Goal: Transaction & Acquisition: Purchase product/service

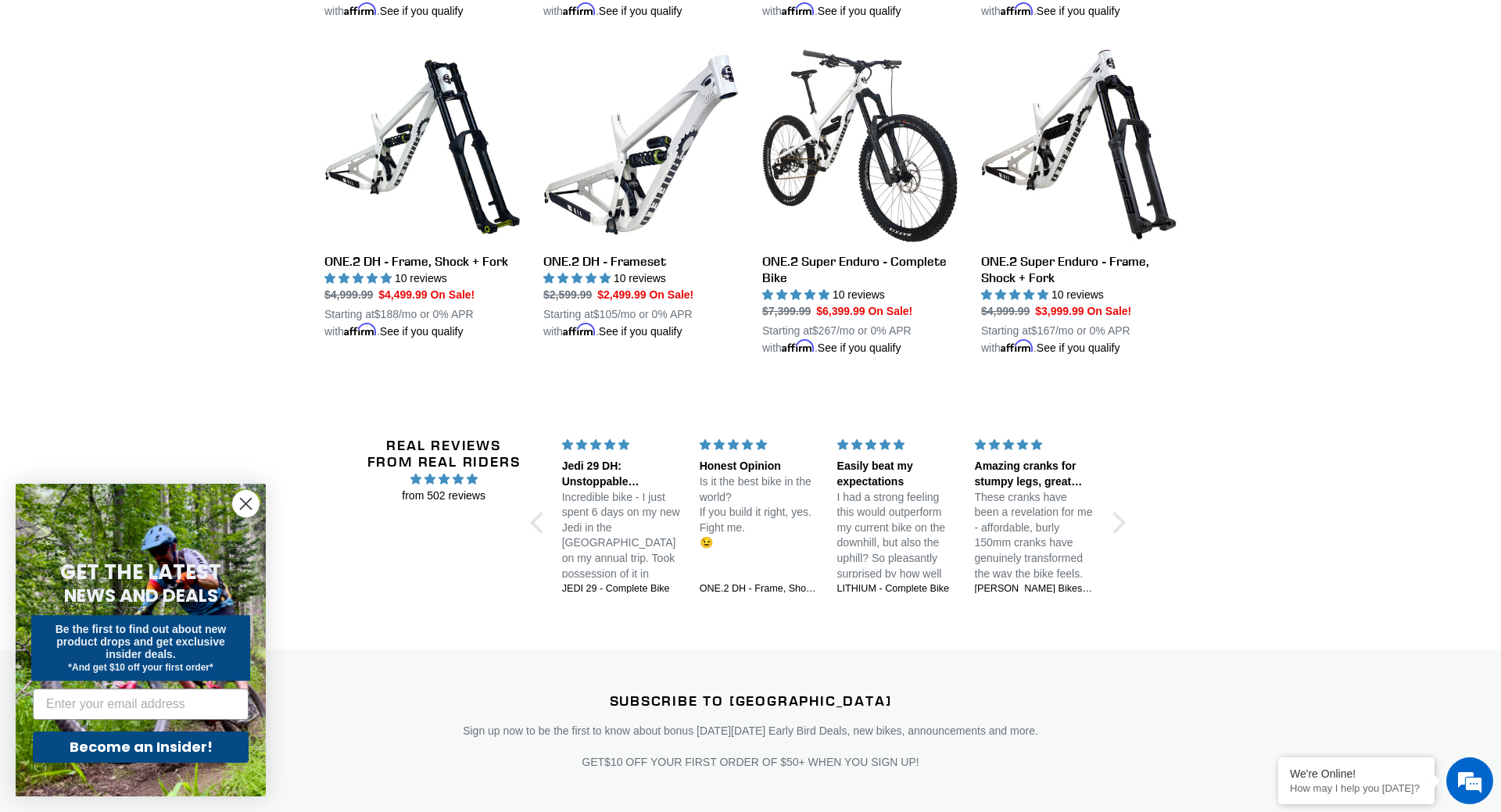
scroll to position [2392, 0]
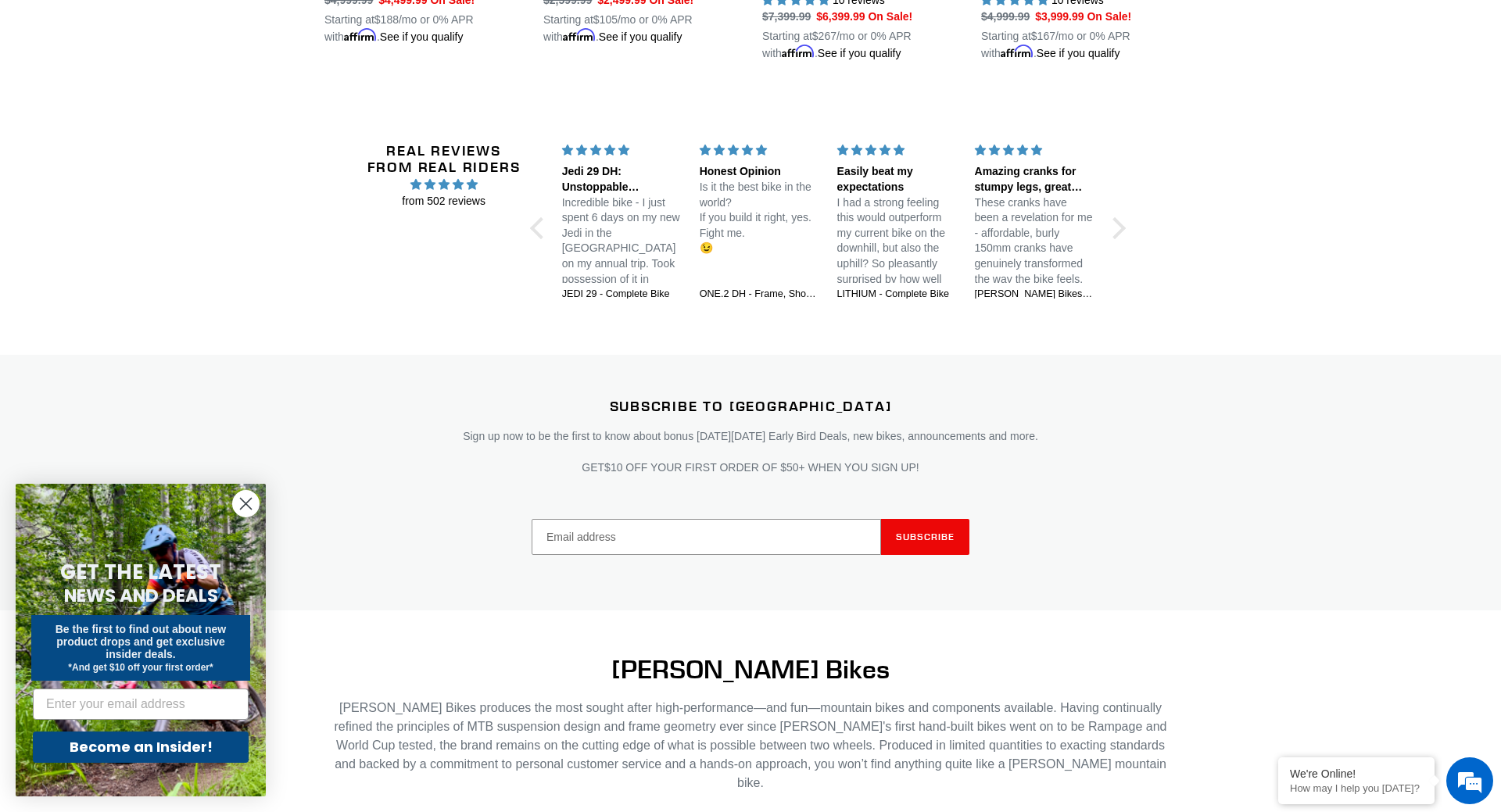
click at [233, 501] on circle "Close dialog" at bounding box center [245, 503] width 25 height 25
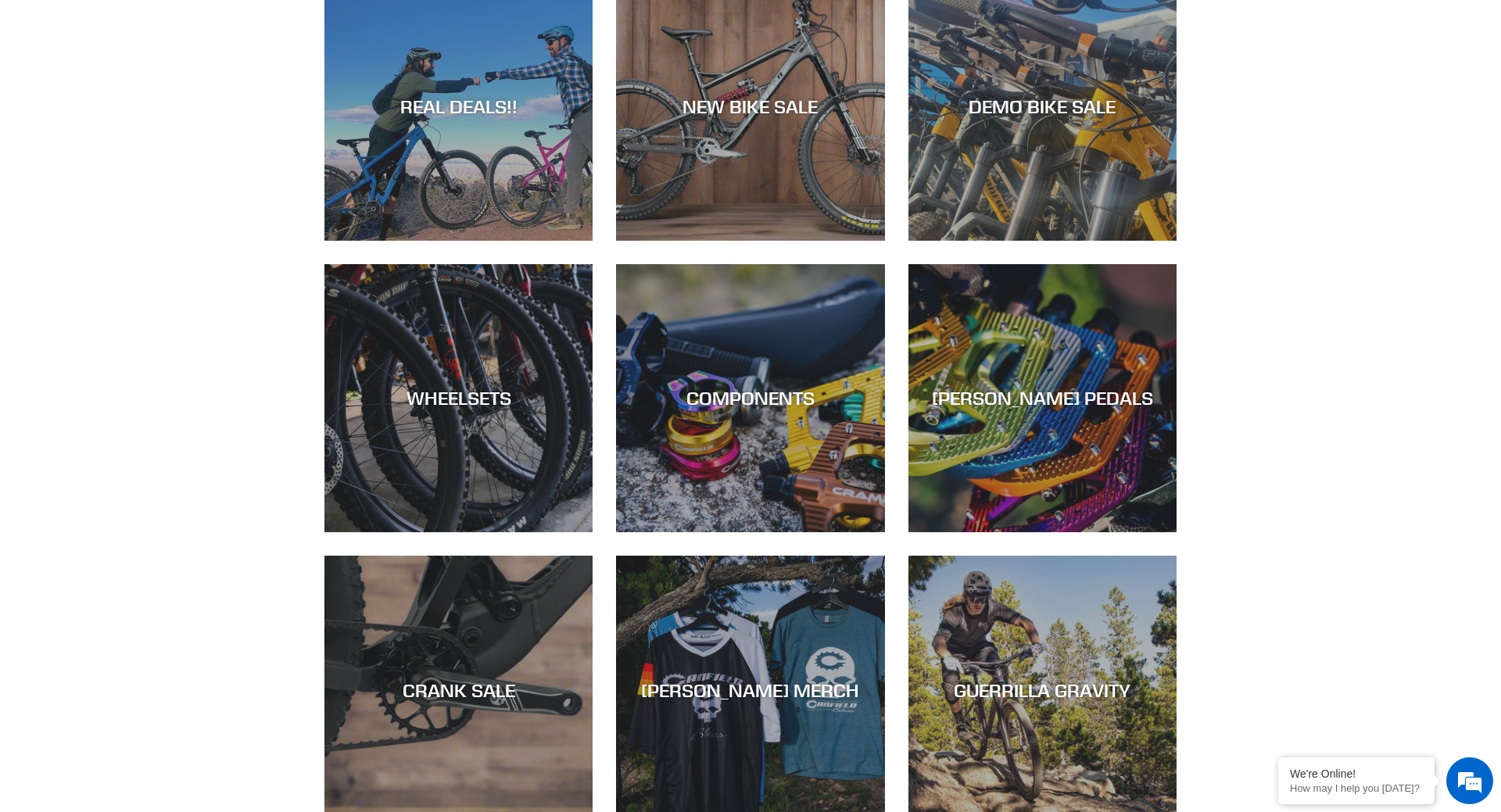
scroll to position [0, 0]
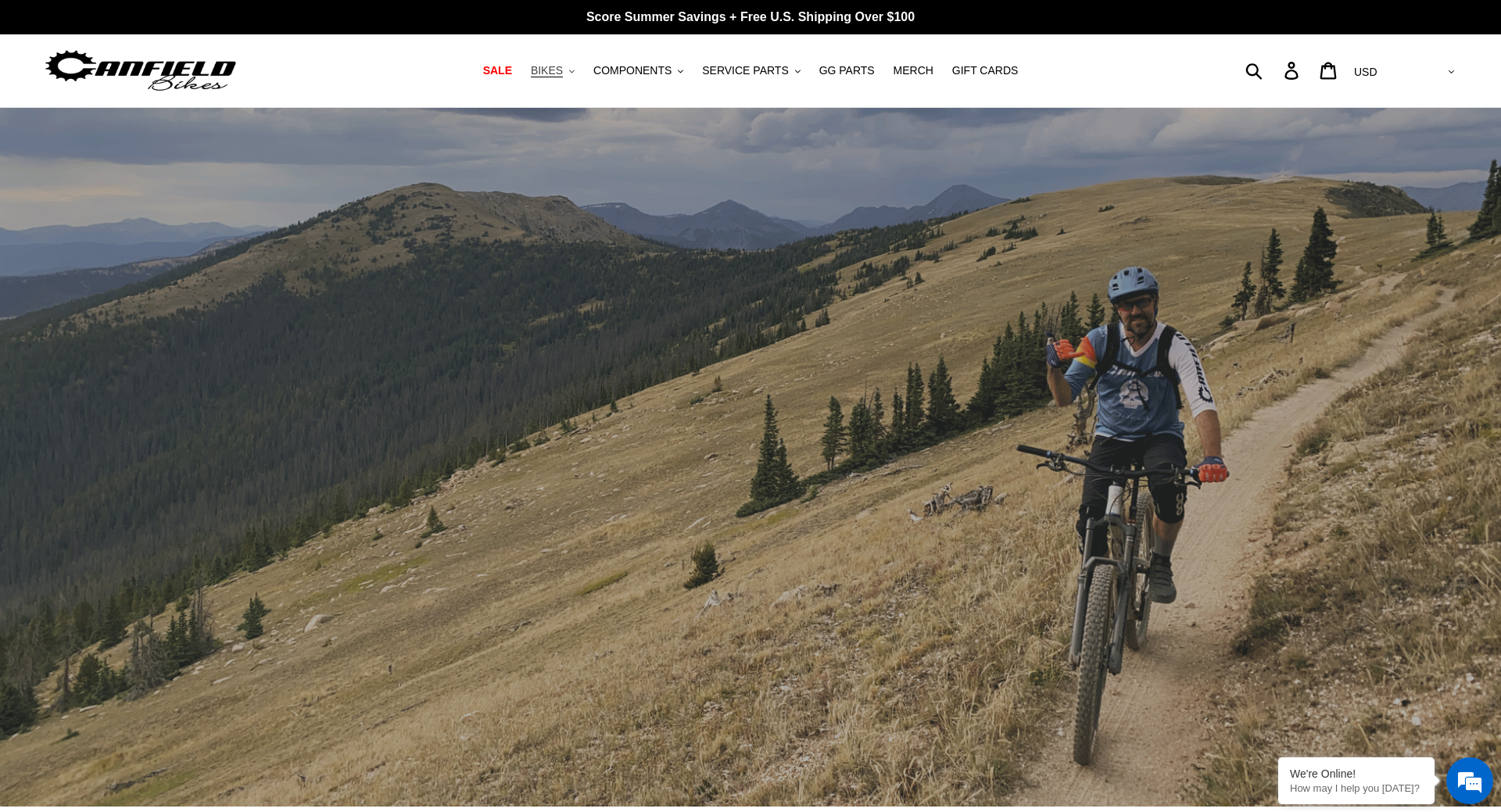
click at [561, 67] on span "BIKES" at bounding box center [547, 71] width 32 height 13
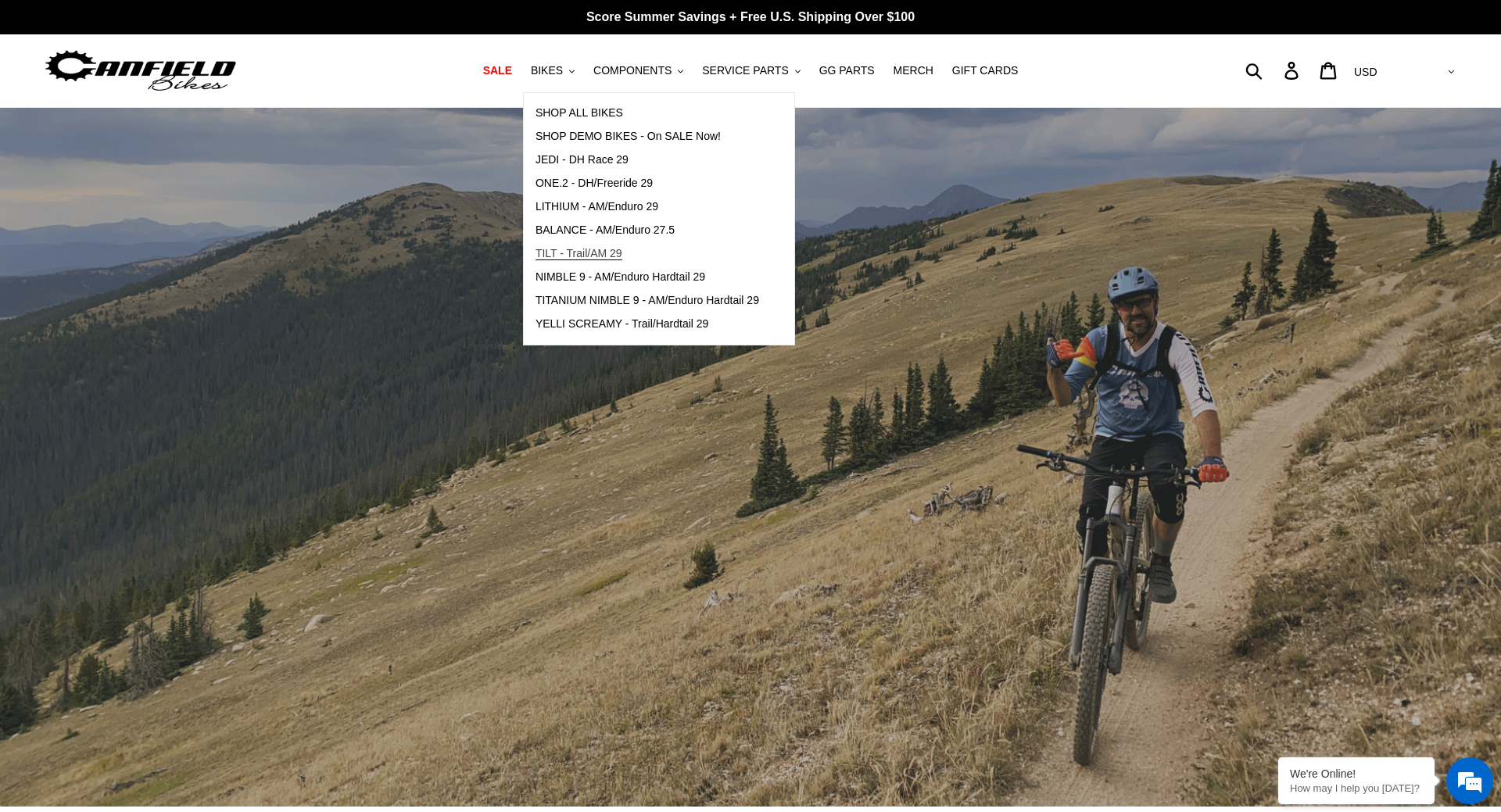
click at [617, 247] on span "TILT - Trail/AM 29" at bounding box center [579, 253] width 87 height 13
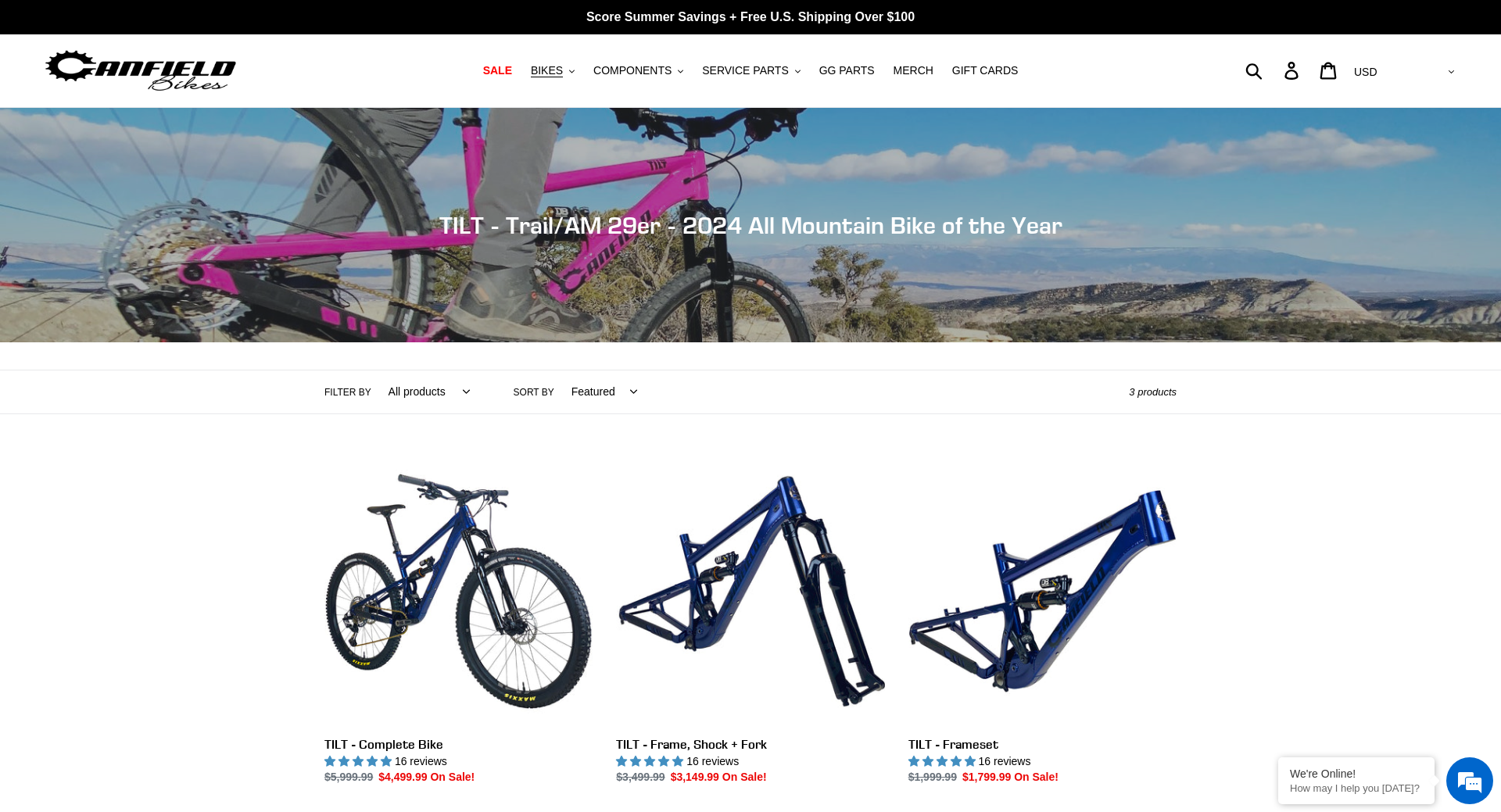
scroll to position [319, 0]
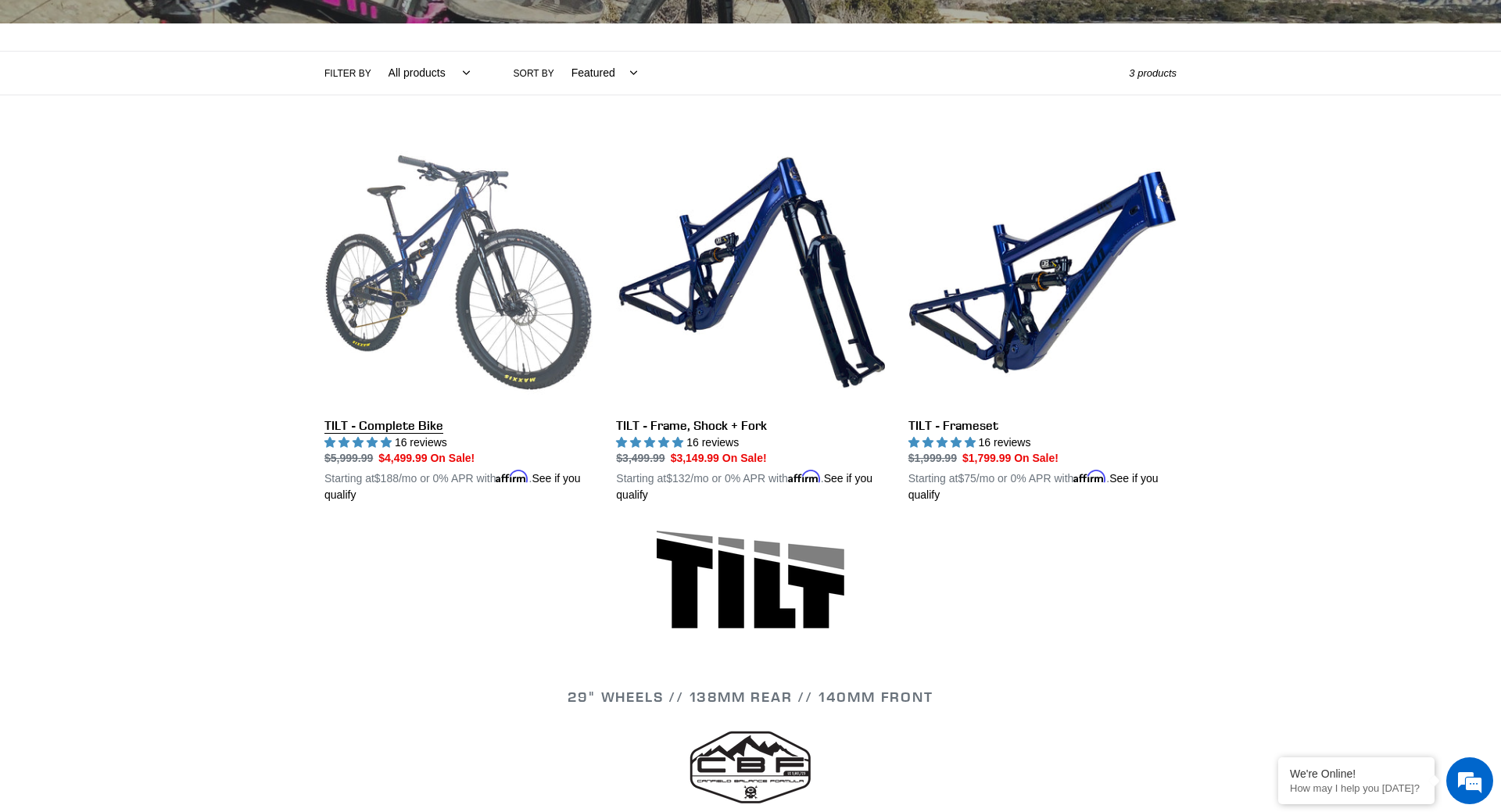
click at [426, 319] on link "TILT - Complete Bike" at bounding box center [459, 321] width 268 height 366
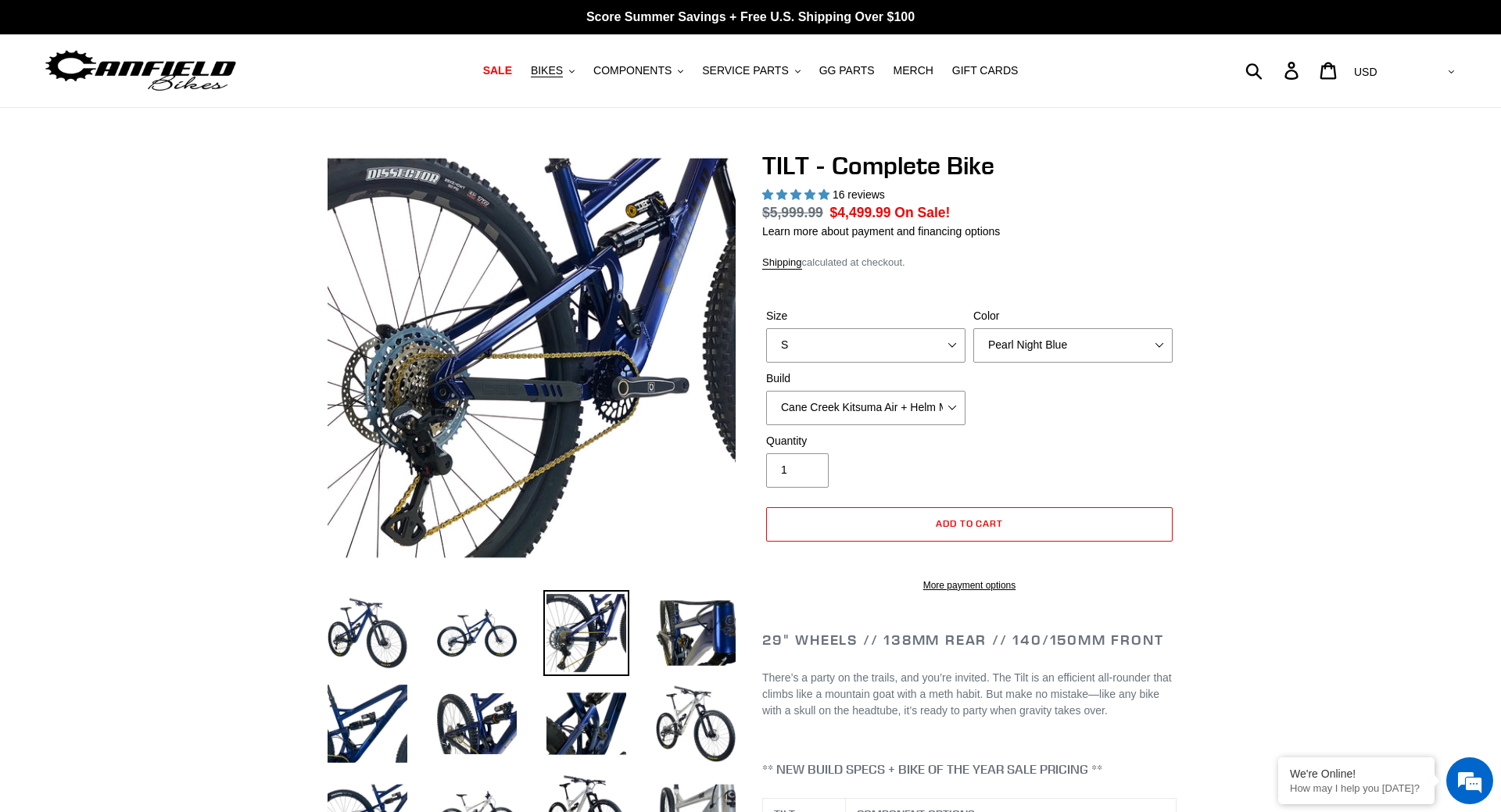
select select "highest-rating"
click at [570, 743] on img at bounding box center [586, 723] width 86 height 86
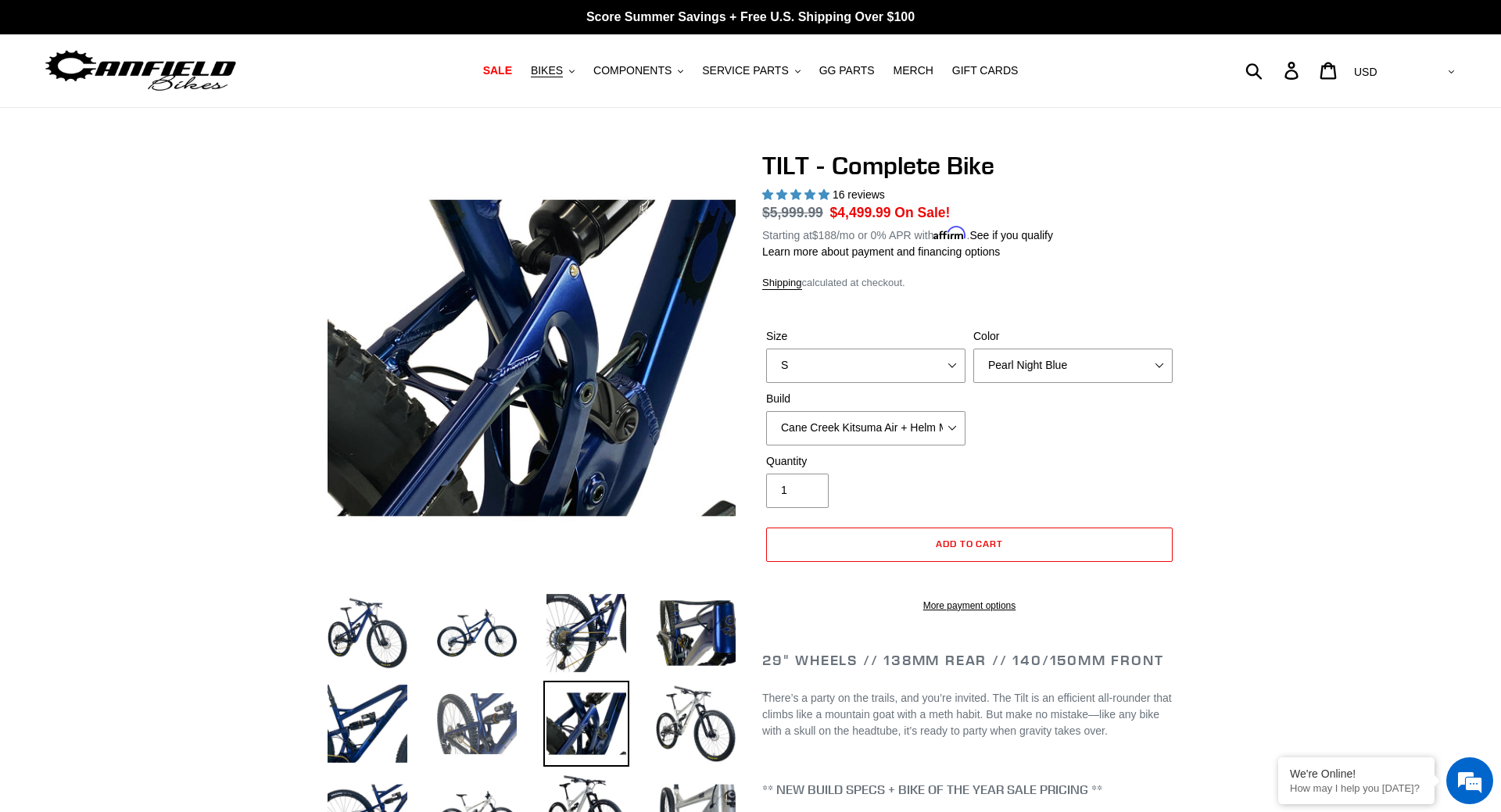
click at [498, 730] on img at bounding box center [477, 723] width 86 height 86
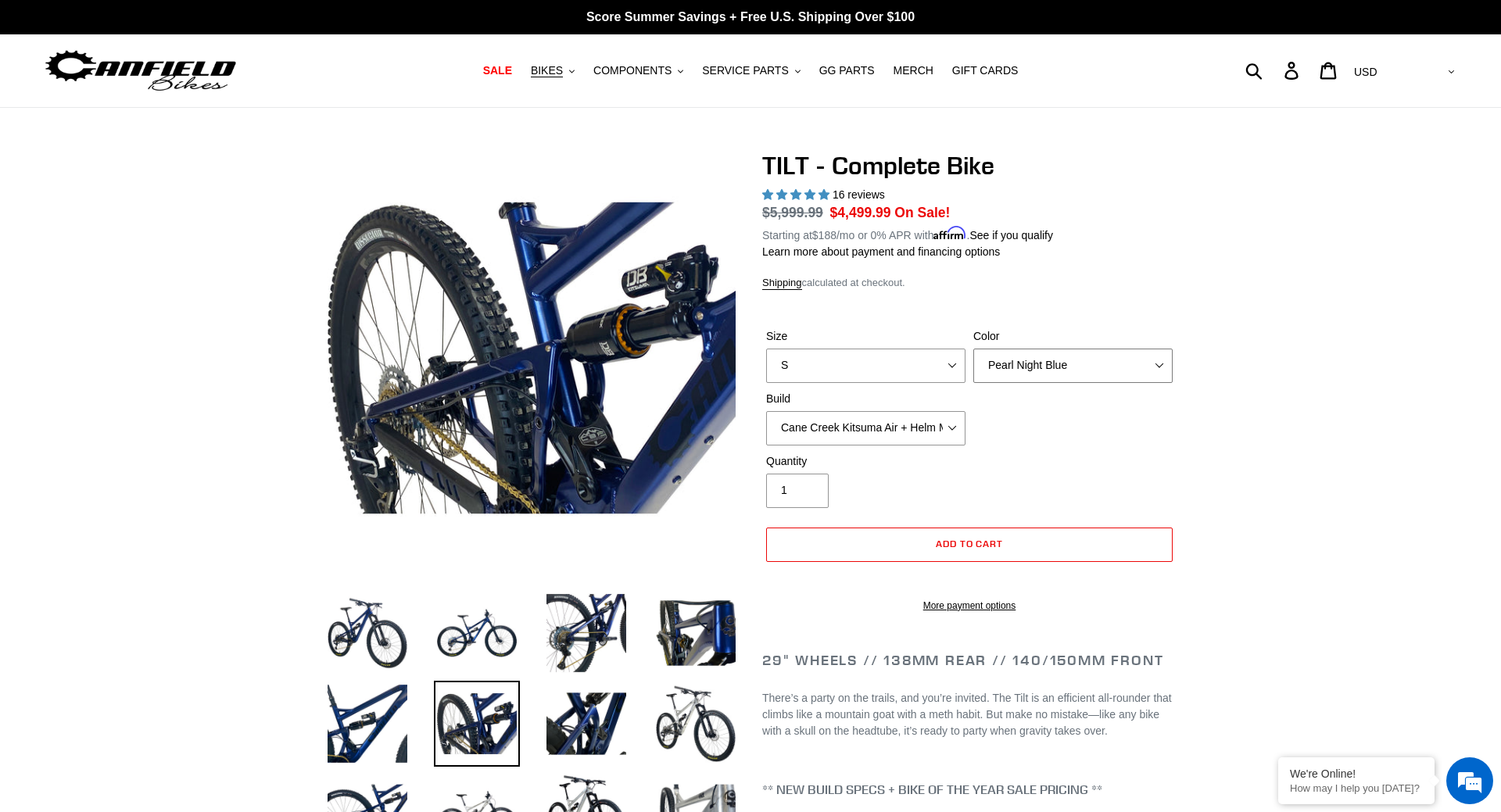
click at [973, 348] on select "Pearl Night Blue Stealth Silver Raw" at bounding box center [1073, 366] width 199 height 35
select select "Raw"
click option "Raw" at bounding box center [0, 0] width 0 height 0
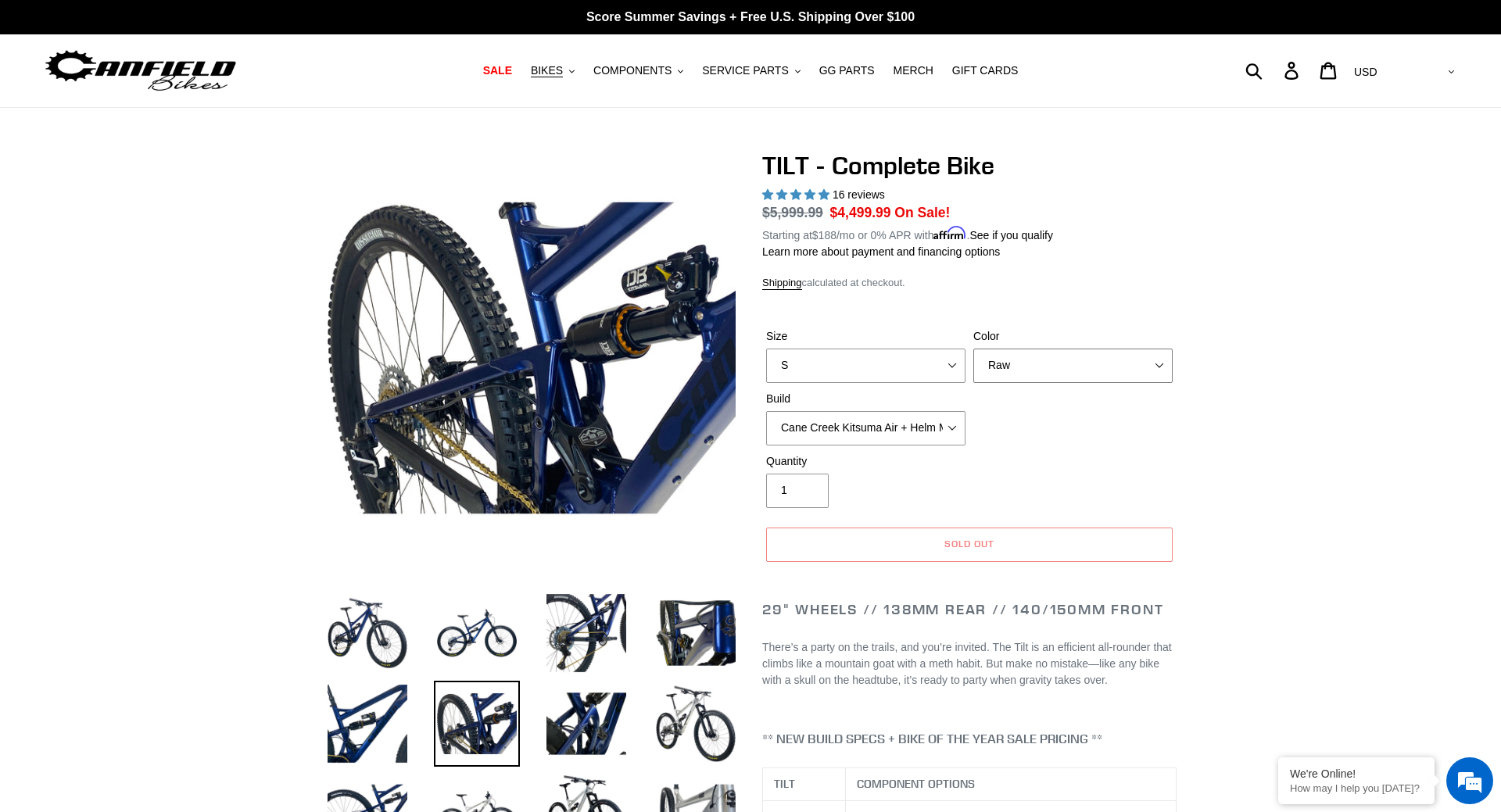
click at [973, 348] on select "Pearl Night Blue Stealth Silver Raw" at bounding box center [1073, 366] width 199 height 35
click at [766, 348] on select "S M L" at bounding box center [866, 366] width 199 height 35
select select "L"
click option "L" at bounding box center [0, 0] width 0 height 0
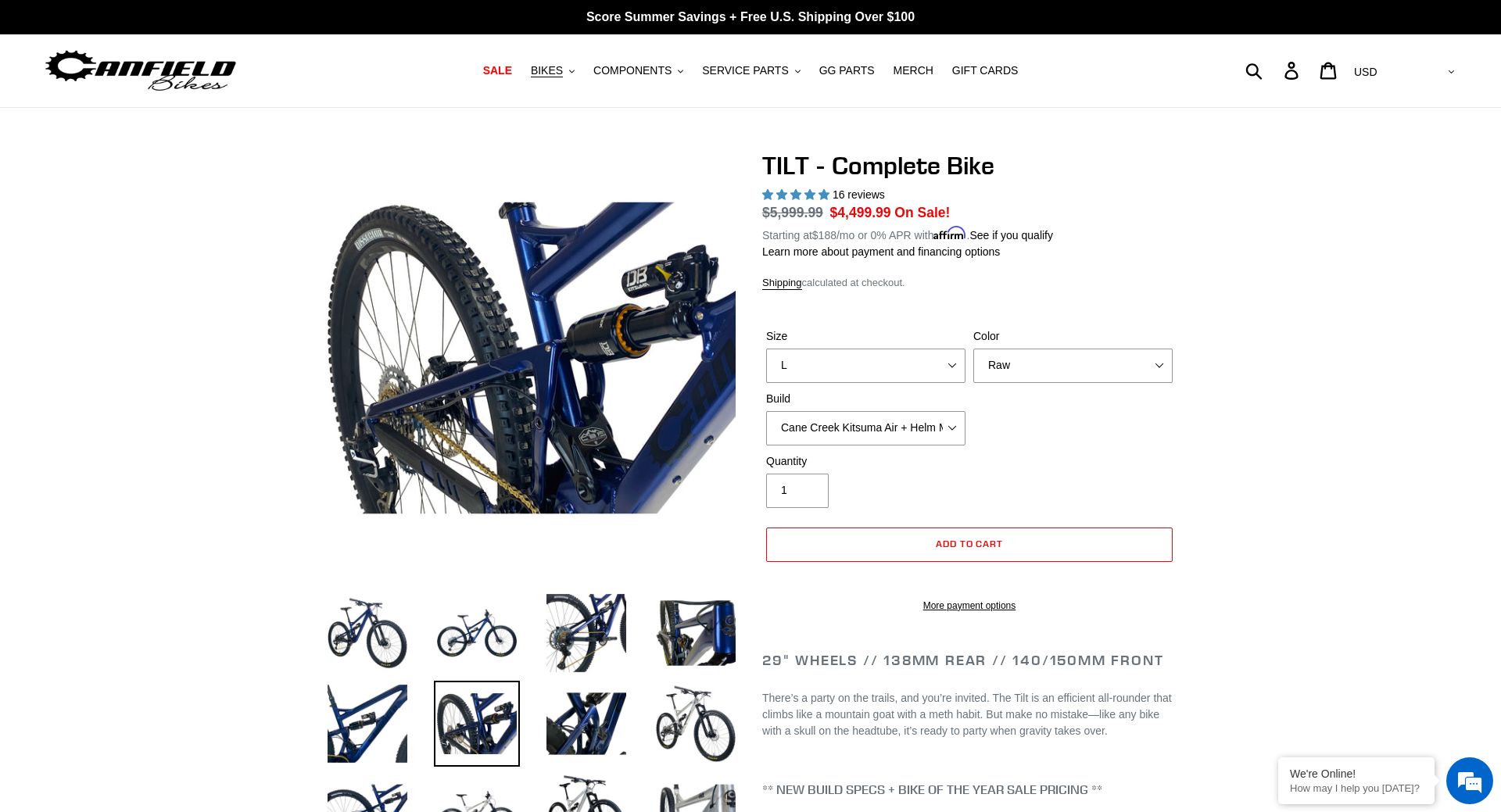
click at [993, 415] on div "Size S M L Color Pearl Night Blue Stealth Silver Raw Build Cane Creek Kitsuma A…" at bounding box center [969, 390] width 414 height 125
click at [766, 411] on select "Cane Creek Kitsuma Air + Helm MKII 140 + SRAM GX Cane Creek Kitsuma Air + Helm …" at bounding box center [866, 428] width 199 height 35
click at [1002, 418] on div "Size S M L Color Pearl Night Blue Stealth Silver Raw Build Cane Creek Kitsuma A…" at bounding box center [969, 390] width 414 height 125
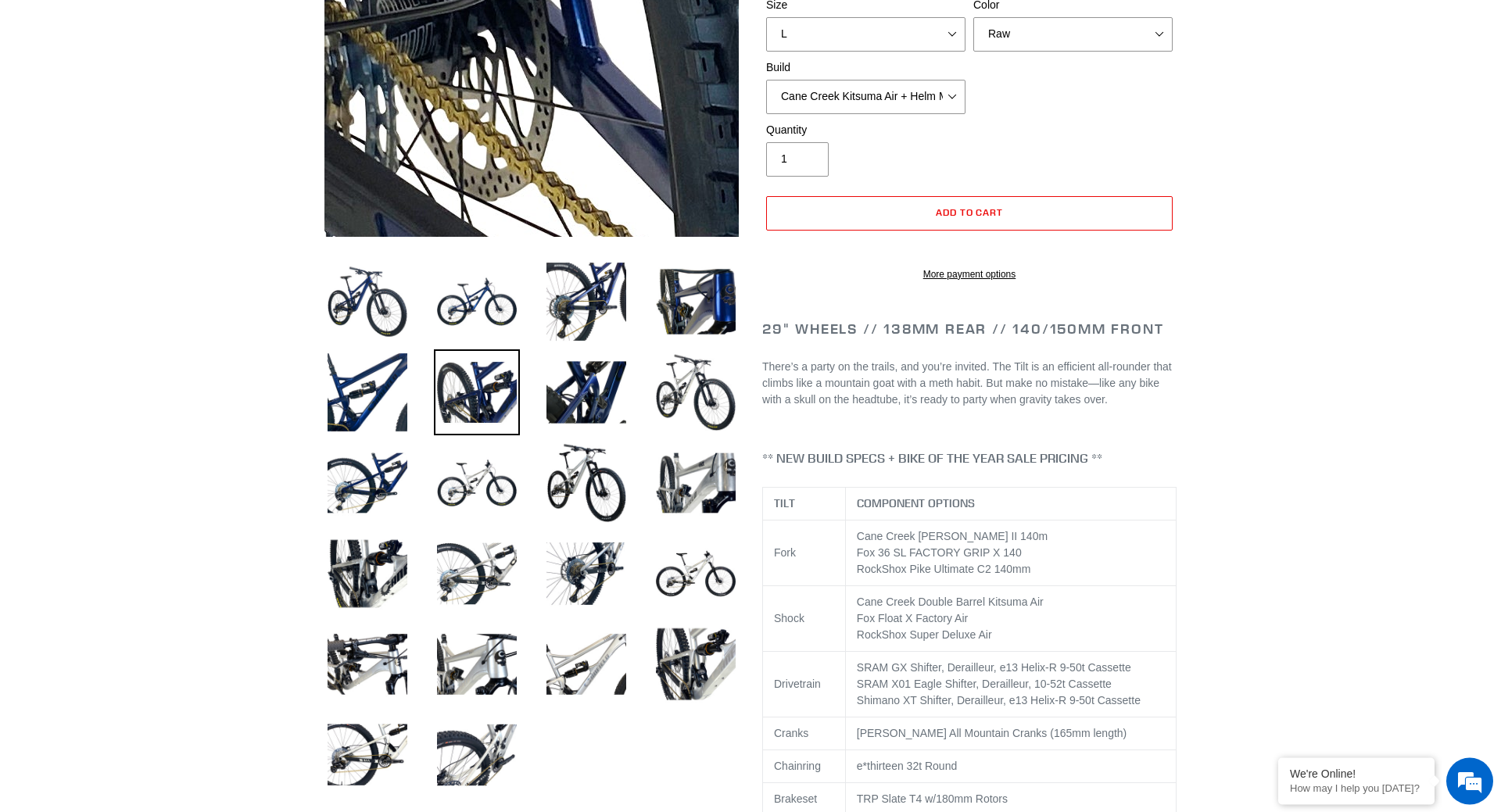
scroll to position [399, 0]
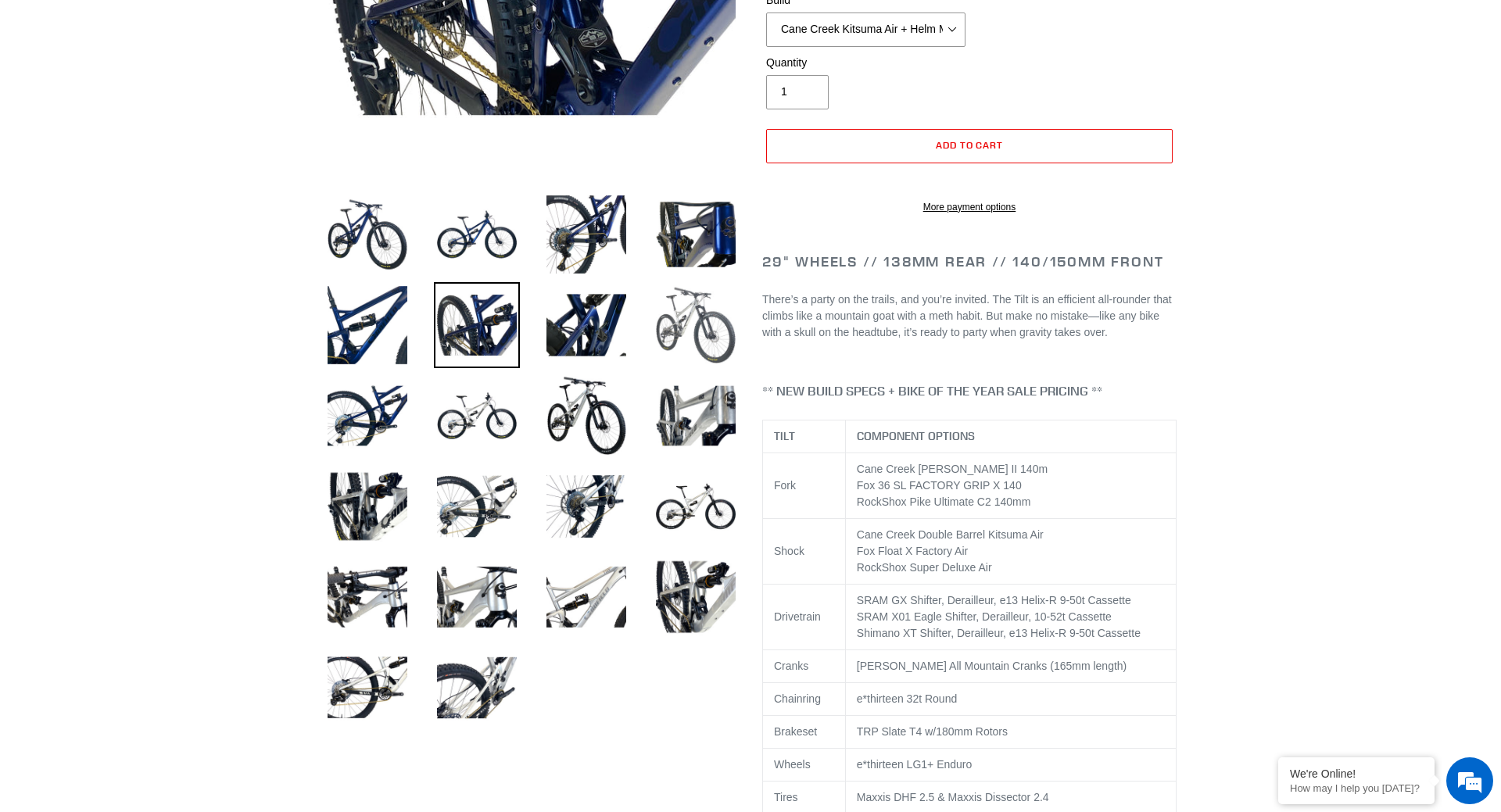
click at [686, 303] on img at bounding box center [695, 325] width 86 height 86
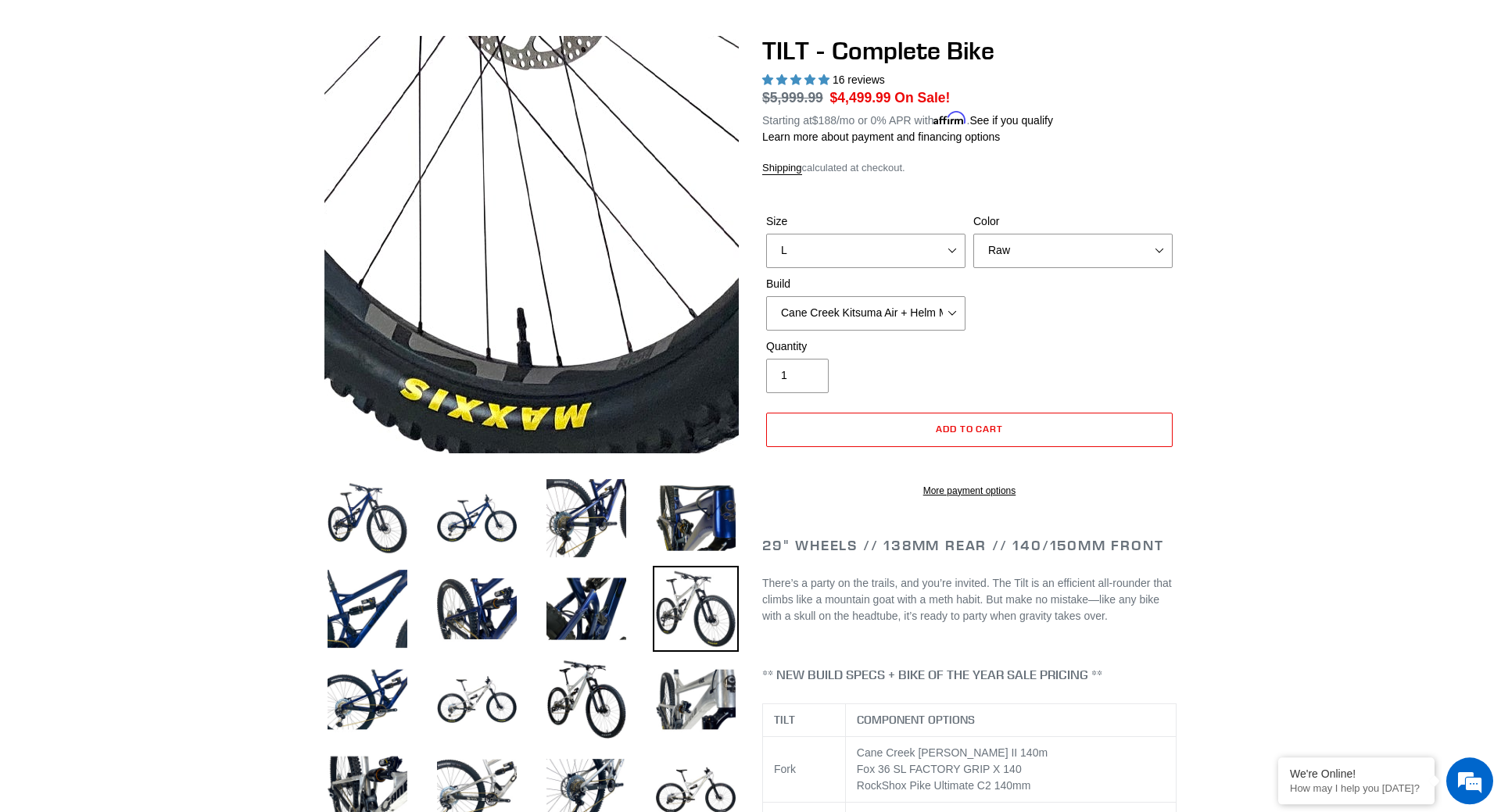
scroll to position [0, 0]
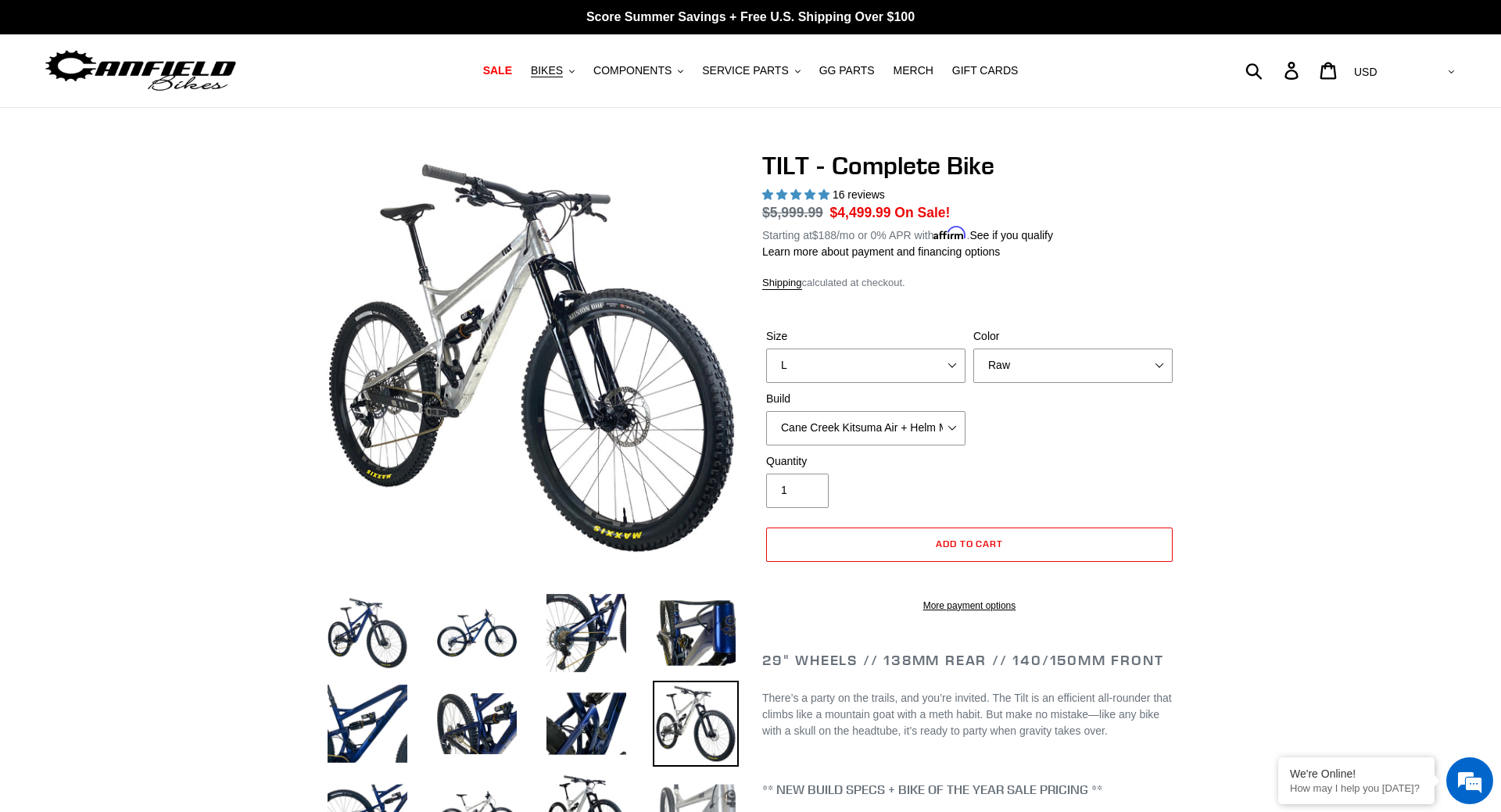
click at [701, 782] on img at bounding box center [695, 814] width 86 height 86
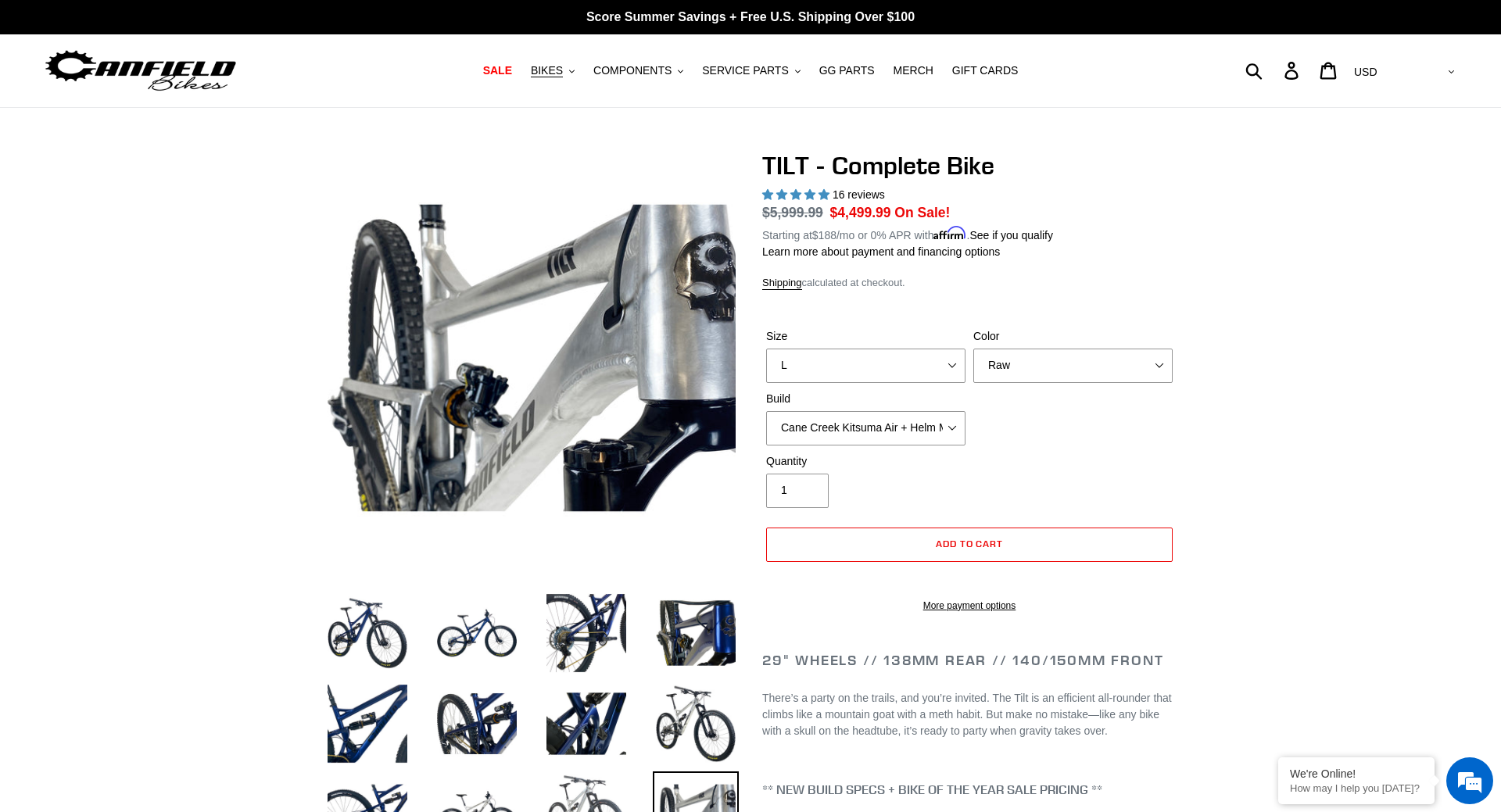
click at [608, 789] on img at bounding box center [586, 814] width 86 height 86
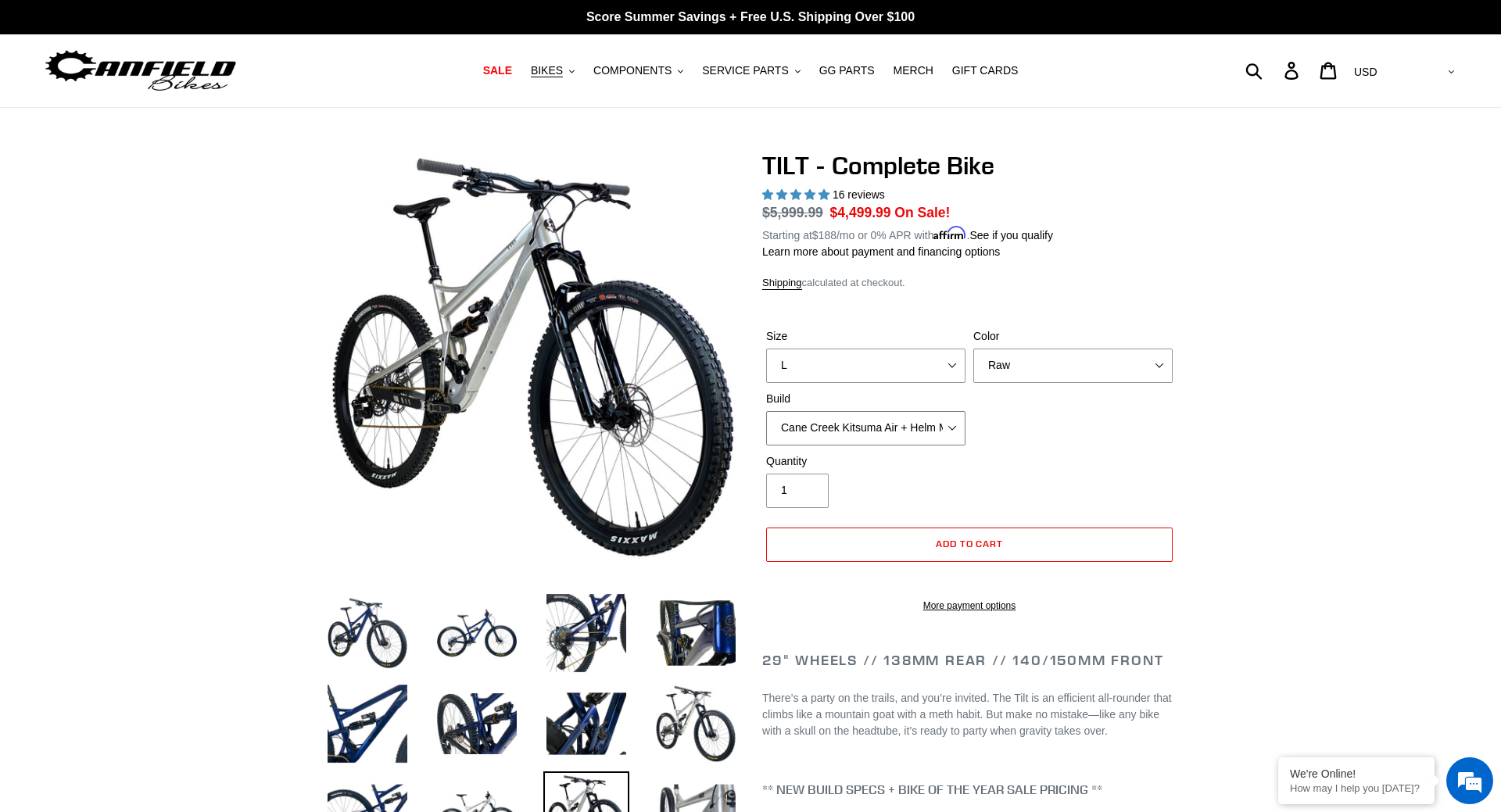
click at [766, 411] on select "Cane Creek Kitsuma Air + Helm MKII 140 + SRAM GX Cane Creek Kitsuma Air + Helm …" at bounding box center [866, 428] width 199 height 35
click at [859, 431] on select "Cane Creek Kitsuma Air + Helm MKII 140 + SRAM GX Cane Creek Kitsuma Air + Helm …" at bounding box center [866, 428] width 199 height 35
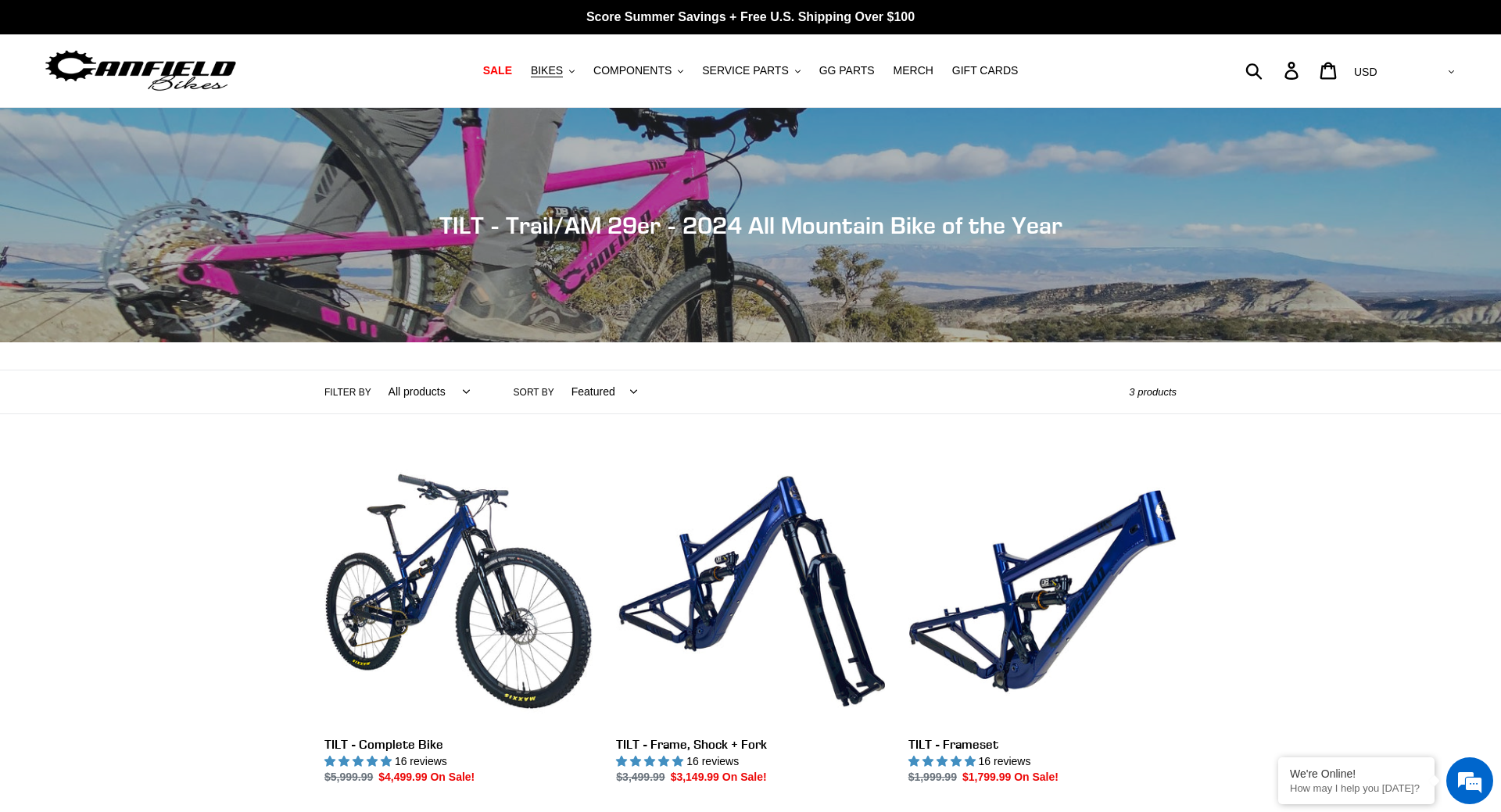
scroll to position [319, 0]
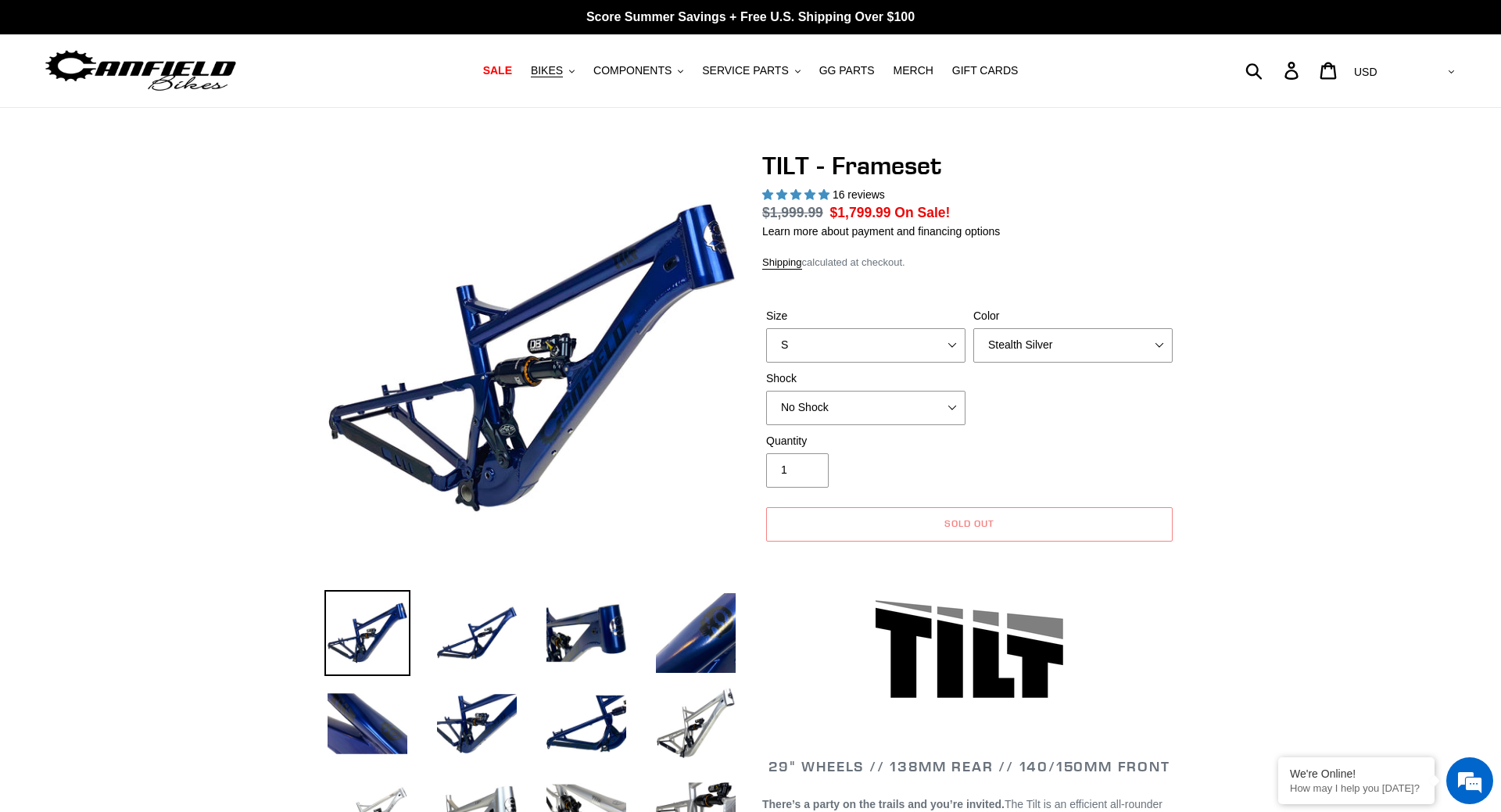
select select "Stealth Silver"
select select "highest-rating"
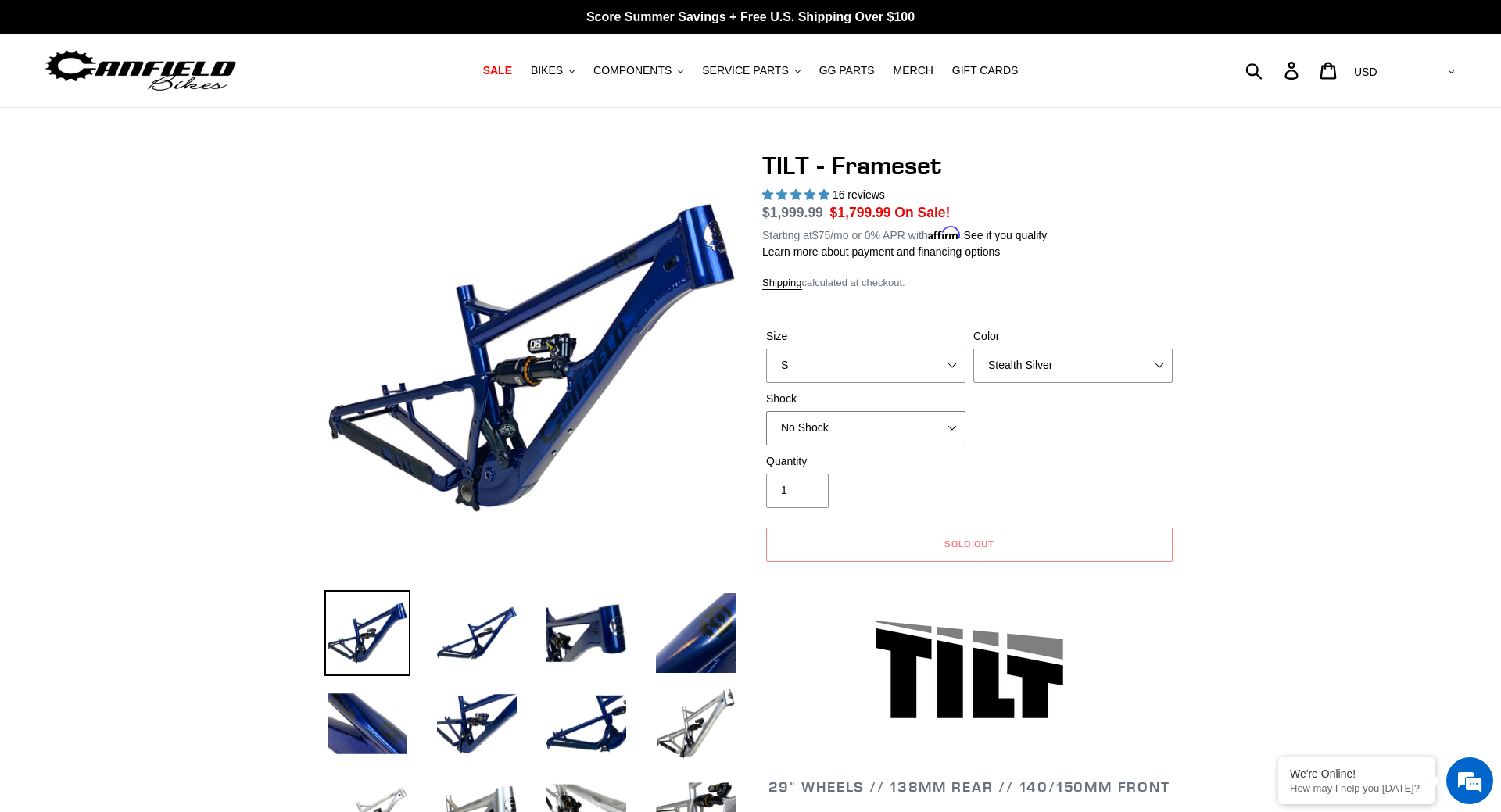
click at [766, 411] on select "No Shock Cane Creek DB Kitsuma Air RockShox Deluxe Ultimate Fox FLOAT X EXT Sto…" at bounding box center [866, 428] width 199 height 35
click at [766, 348] on select "S M L XL" at bounding box center [866, 366] width 199 height 35
click at [766, 411] on select "No Shock Cane Creek DB Kitsuma Air RockShox Deluxe Ultimate Fox FLOAT X EXT Sto…" at bounding box center [866, 428] width 199 height 35
click at [766, 348] on select "S M L XL" at bounding box center [866, 366] width 199 height 35
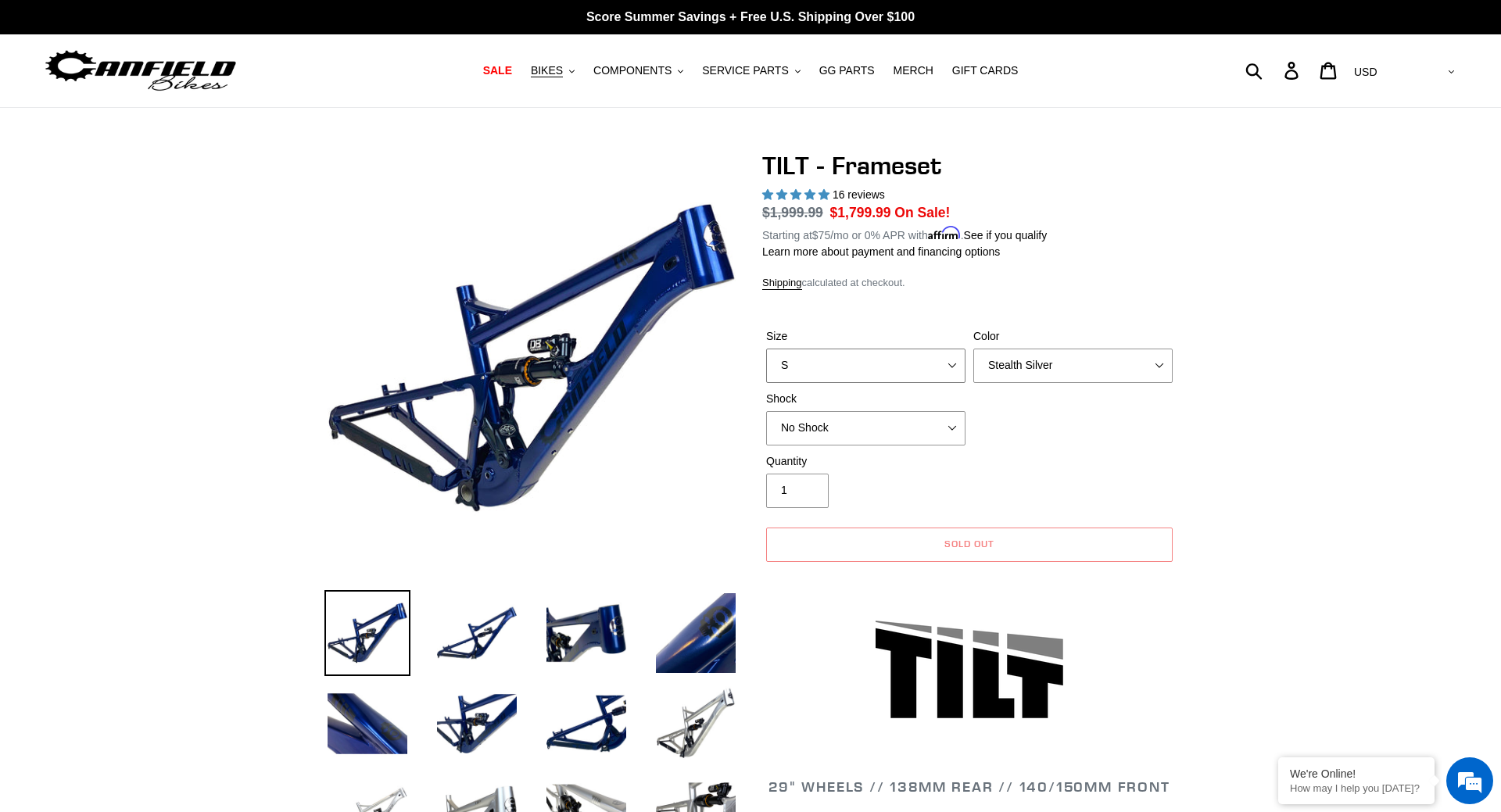
select select "L"
click option "L" at bounding box center [0, 0] width 0 height 0
click at [688, 740] on img at bounding box center [695, 723] width 86 height 86
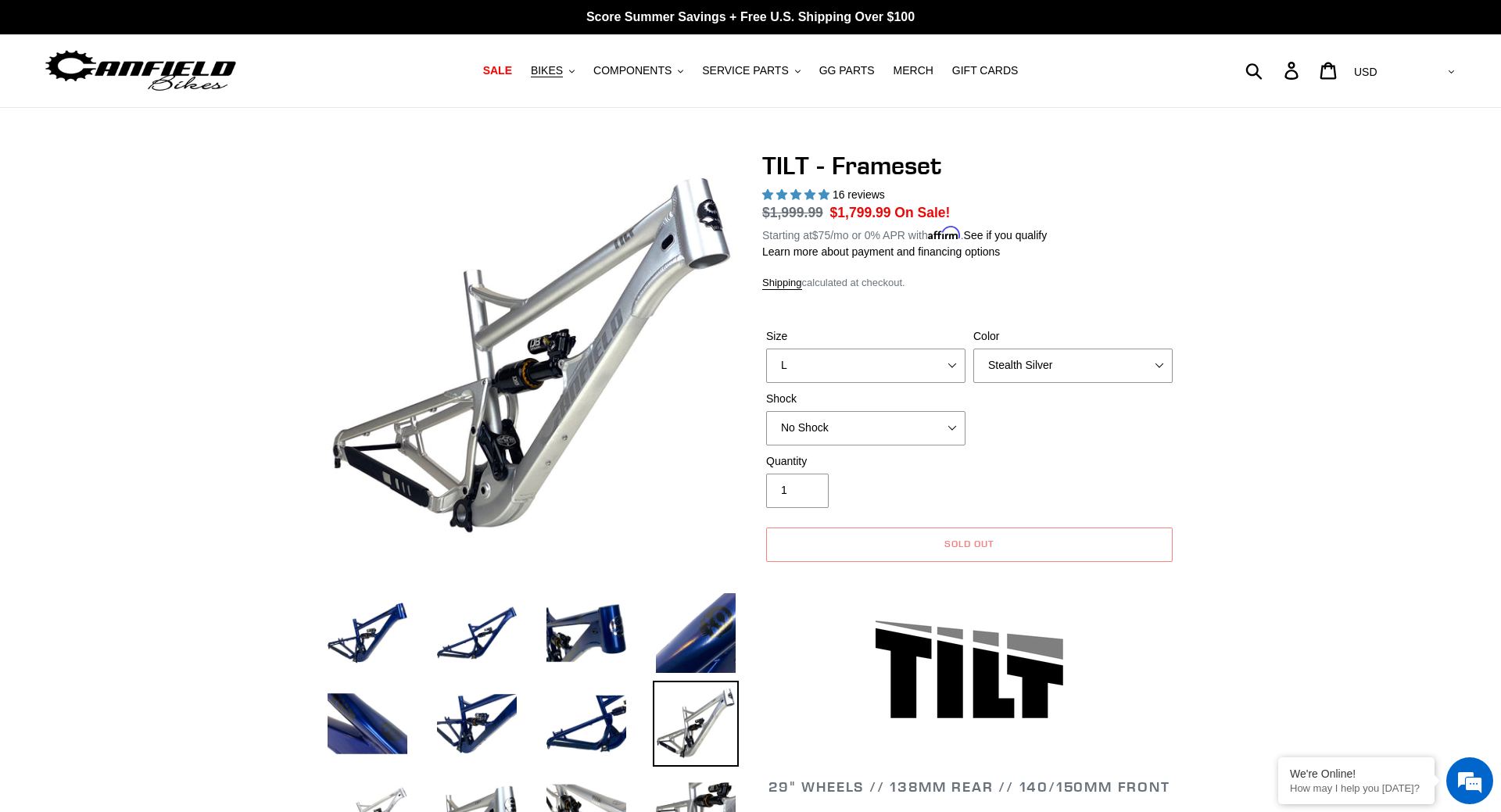
click at [796, 448] on div "Size S M L XL Color Pearl Night Blue Stealth Silver Shock No Shock Cane Creek D…" at bounding box center [969, 390] width 414 height 125
click at [766, 411] on select "No Shock Cane Creek DB Kitsuma Air RockShox Deluxe Ultimate Fox FLOAT X EXT Sto…" at bounding box center [866, 428] width 199 height 35
click option "RockShox Deluxe Ultimate" at bounding box center [0, 0] width 0 height 0
click at [766, 411] on select "No Shock Cane Creek DB Kitsuma Air RockShox Deluxe Ultimate Fox FLOAT X EXT Sto…" at bounding box center [866, 428] width 199 height 35
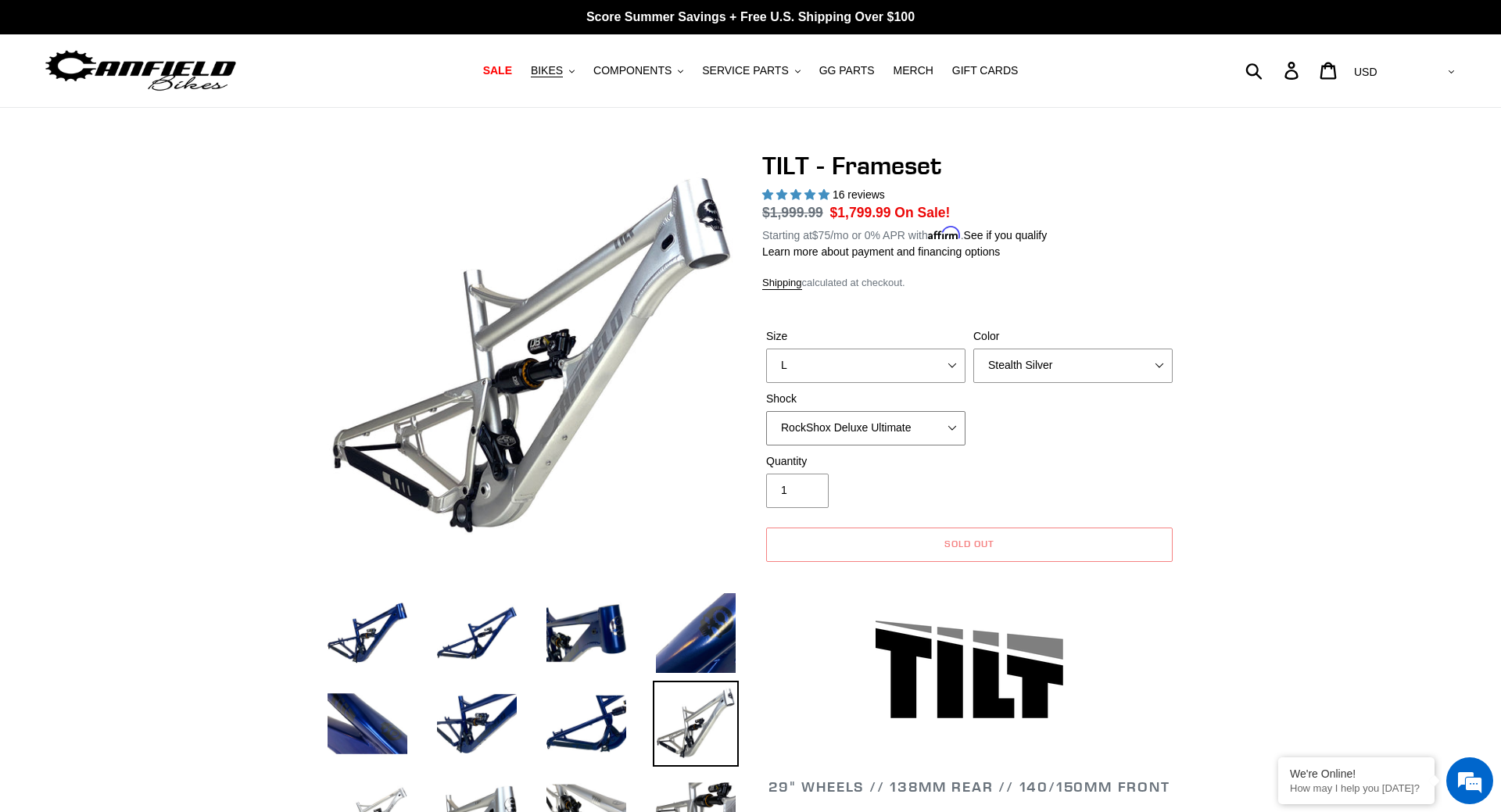
select select "Cane Creek DB Kitsuma Air"
click option "Cane Creek DB Kitsuma Air" at bounding box center [0, 0] width 0 height 0
click at [973, 348] on select "Pearl Night Blue Stealth Silver" at bounding box center [1073, 366] width 199 height 35
select select "Pearl Night Blue"
click option "Pearl Night Blue" at bounding box center [0, 0] width 0 height 0
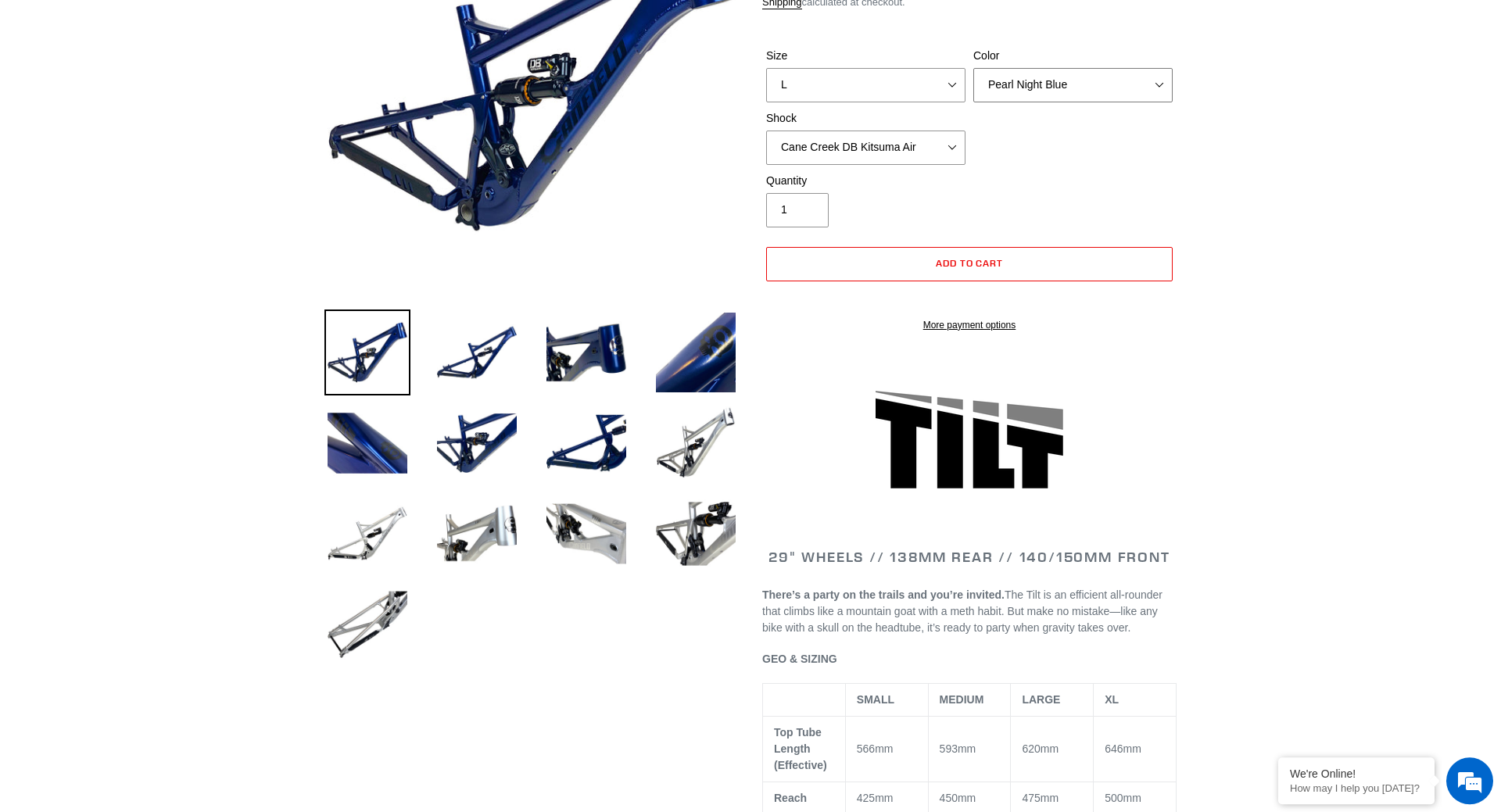
scroll to position [319, 0]
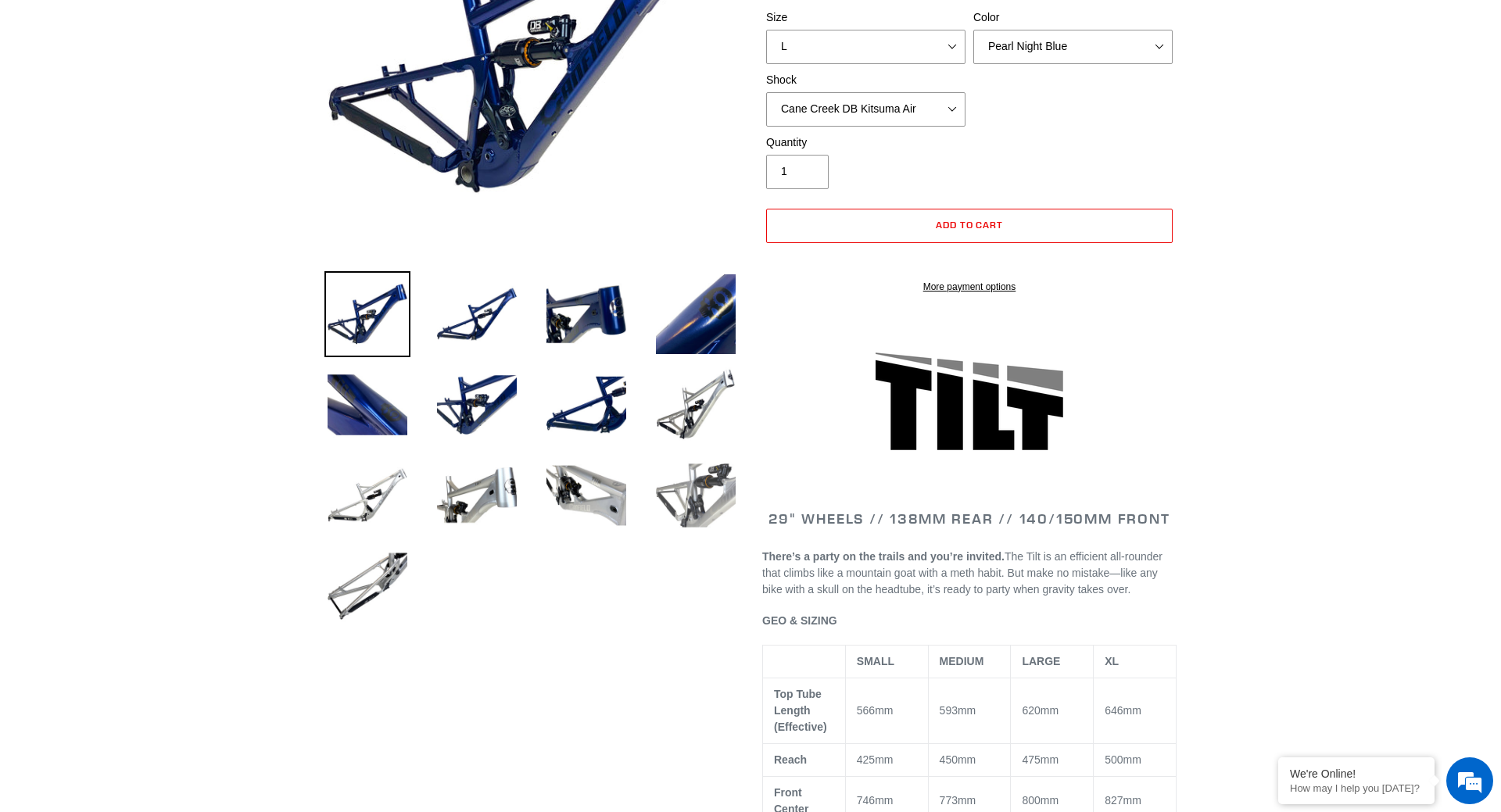
click at [673, 490] on img at bounding box center [695, 496] width 86 height 86
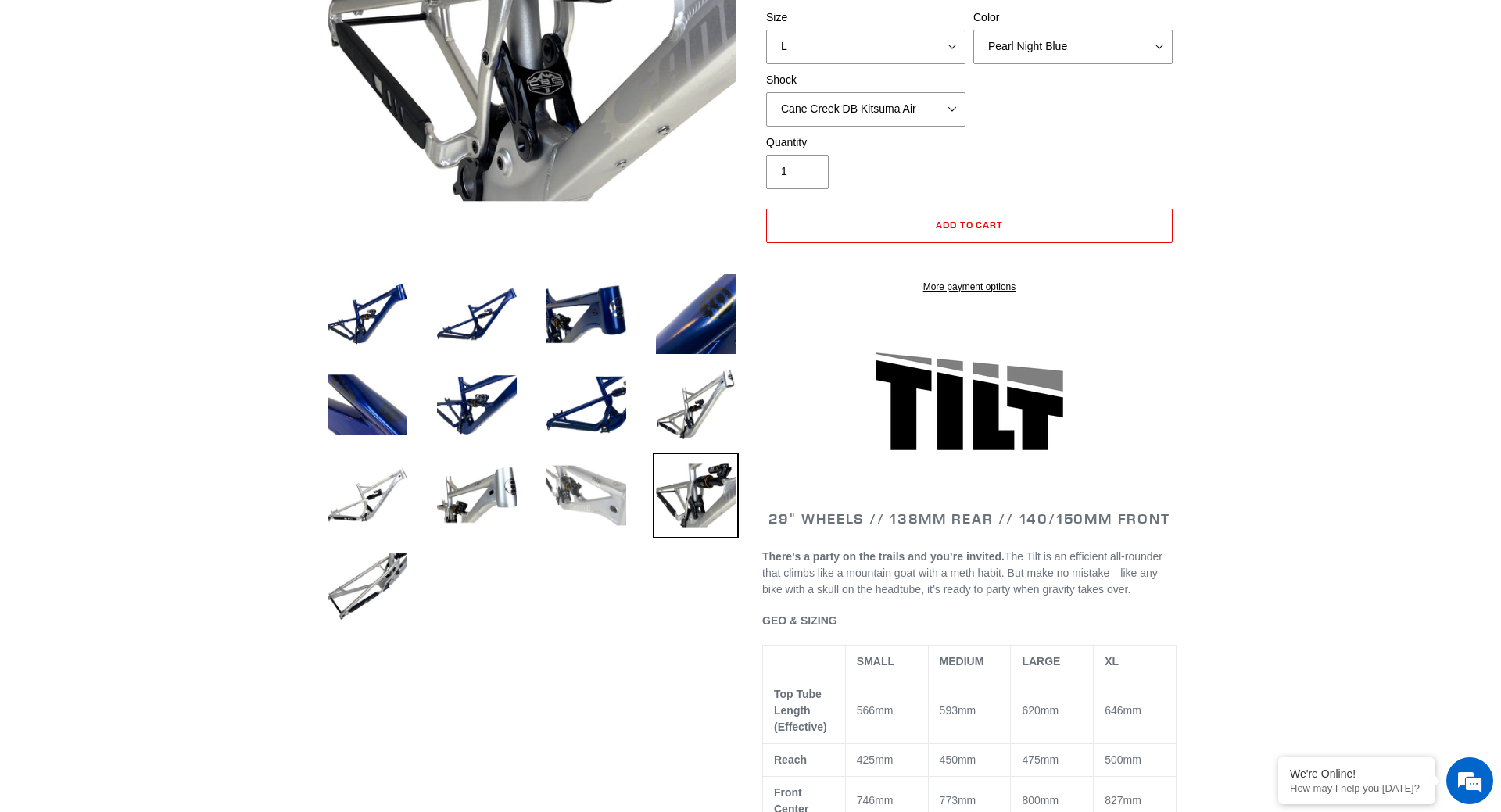
click at [561, 505] on img at bounding box center [586, 496] width 86 height 86
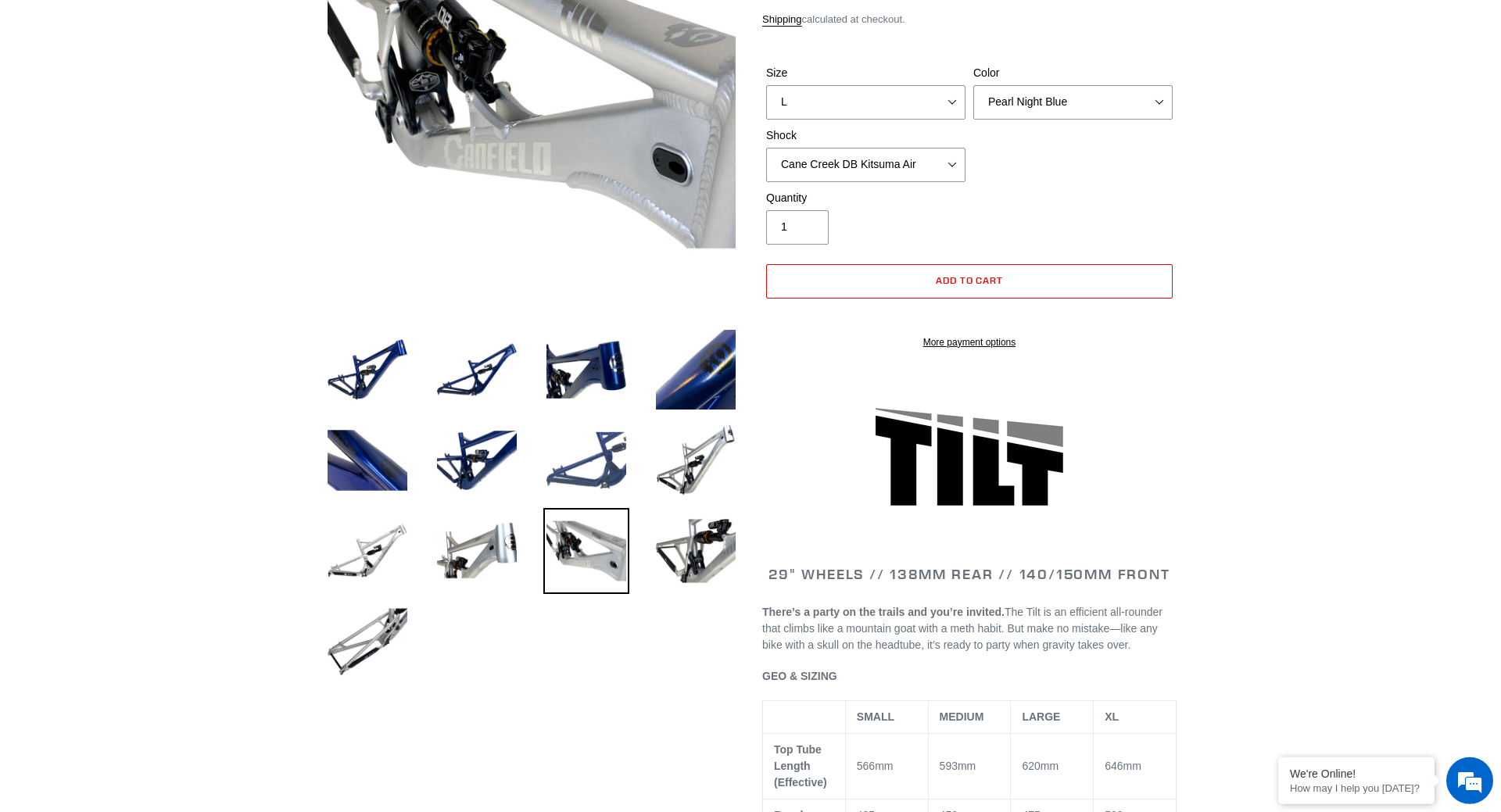
scroll to position [239, 0]
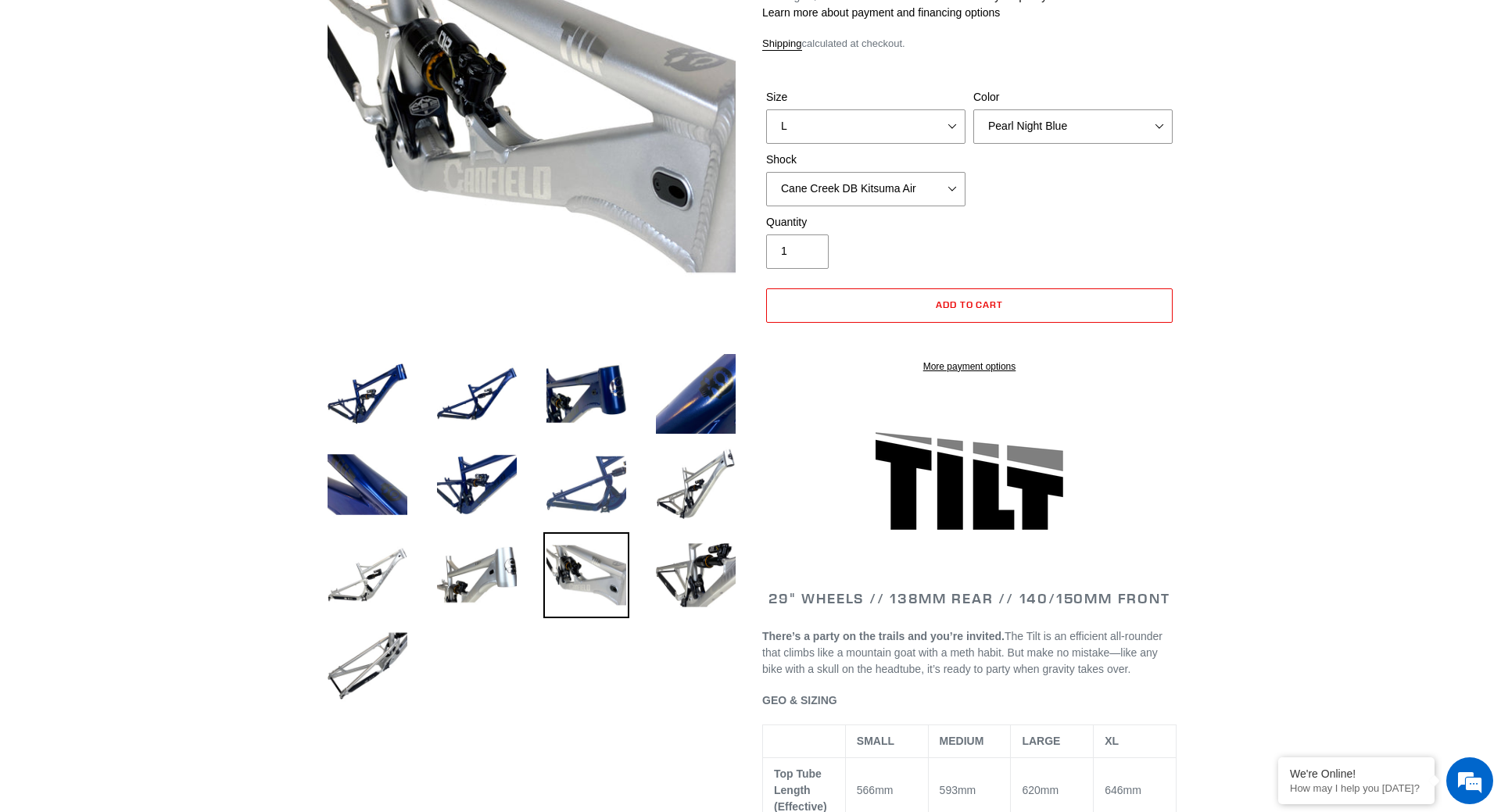
click at [611, 493] on img at bounding box center [586, 484] width 86 height 86
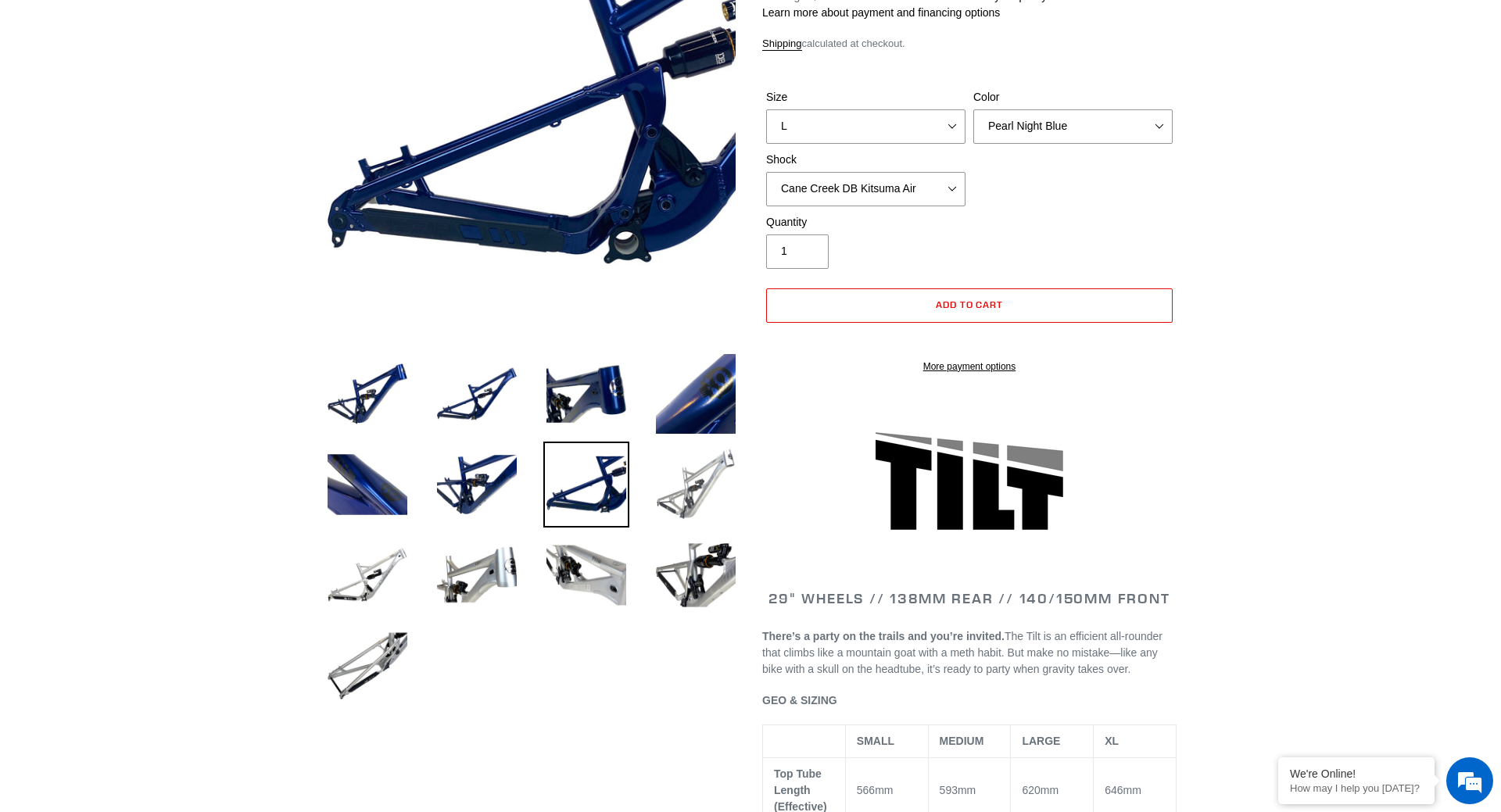
click at [717, 478] on img at bounding box center [695, 484] width 86 height 86
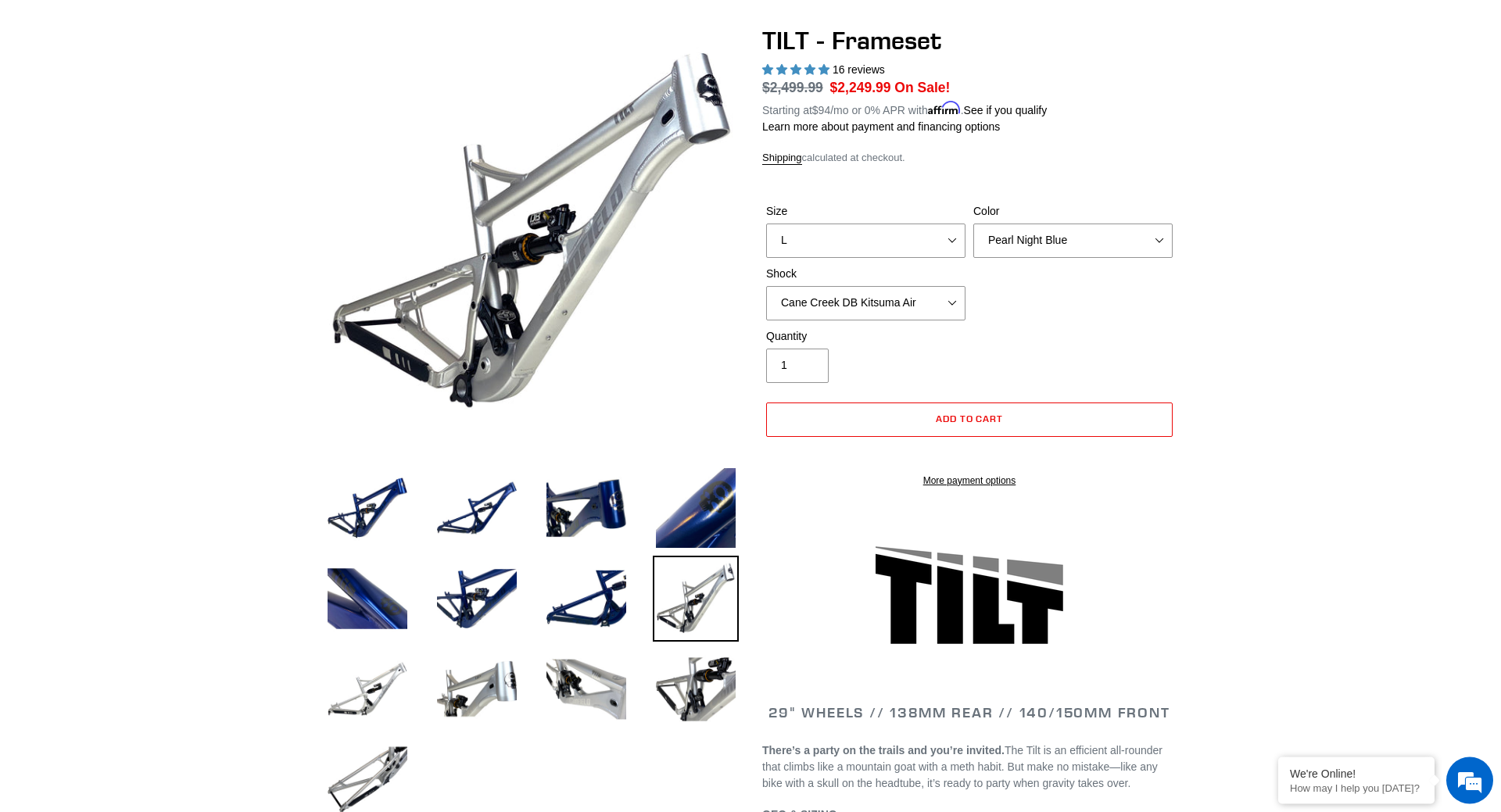
scroll to position [0, 0]
